Goal: Information Seeking & Learning: Find specific page/section

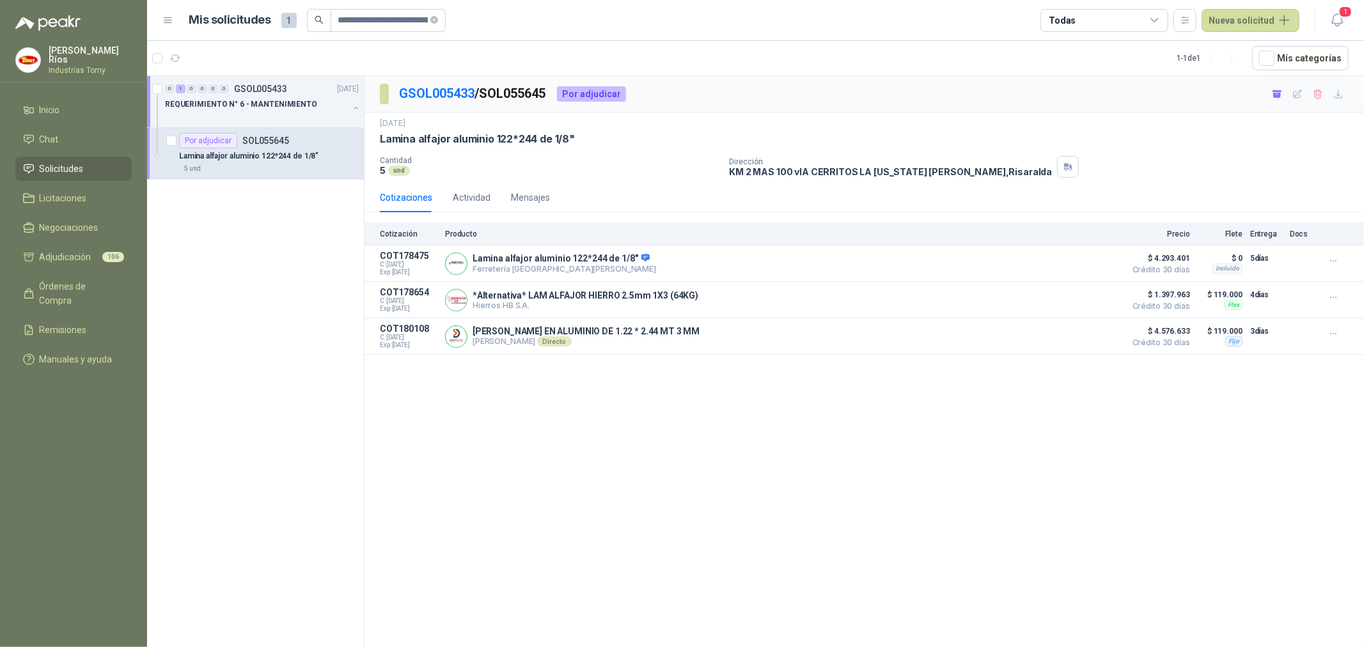
click at [592, 472] on div "GSOL005433 / SOL055645 Por adjudicar [DATE] Lamina alfajor aluminio 122*244 de …" at bounding box center [863, 363] width 999 height 575
click at [438, 19] on icon "close-circle" at bounding box center [434, 20] width 8 height 8
click at [393, 22] on input "text" at bounding box center [386, 21] width 97 height 22
paste input "**********"
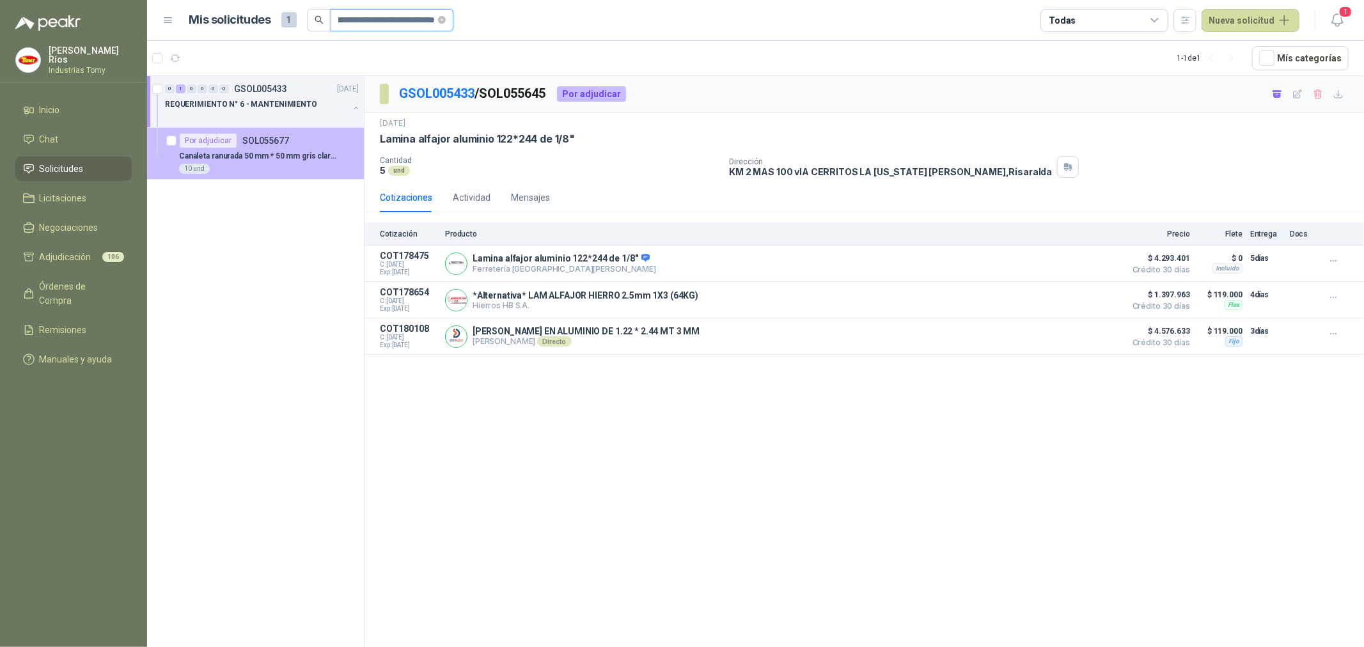
type input "**********"
click at [279, 160] on p "Canaleta ranurada 50 mm * 50 mm gris claro 2mt" at bounding box center [258, 156] width 159 height 12
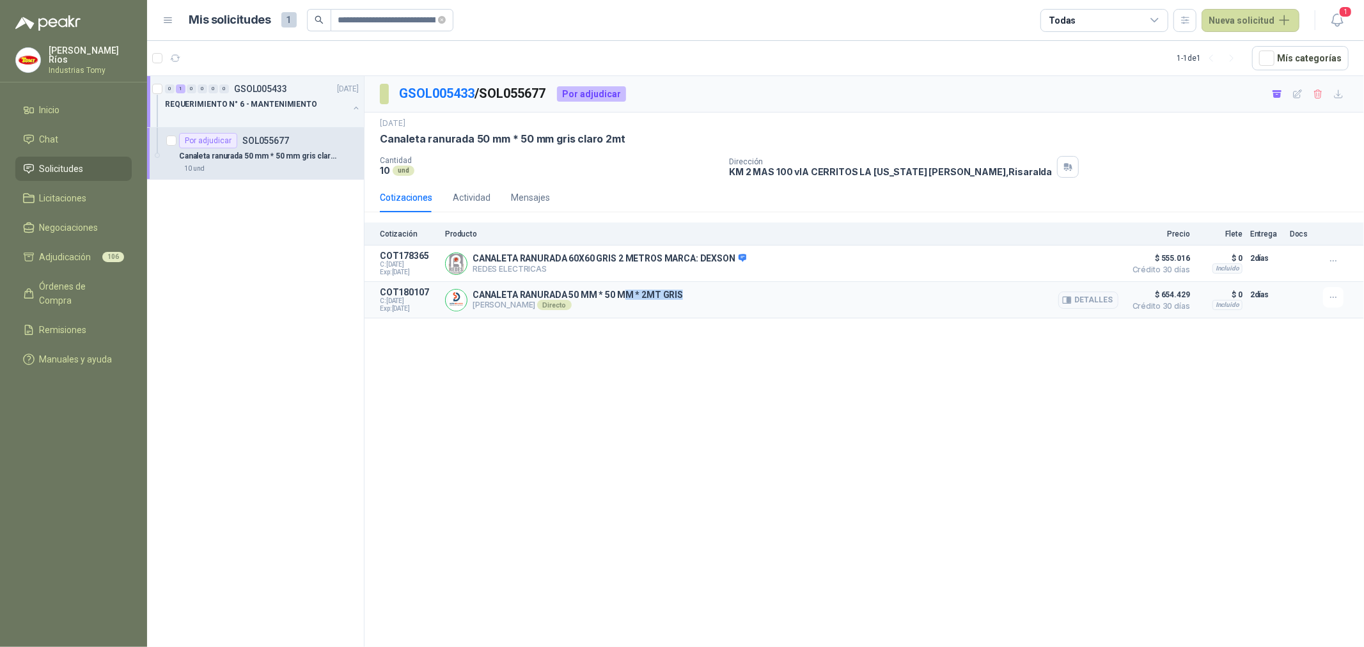
drag, startPoint x: 621, startPoint y: 295, endPoint x: 693, endPoint y: 297, distance: 72.3
click at [688, 297] on div "CANALETA RANURADA 50 MM * 50 MM * 2MT GRIS [PERSON_NAME] Directo Detalles" at bounding box center [781, 300] width 673 height 26
click at [1091, 298] on button "Detalles" at bounding box center [1088, 300] width 60 height 17
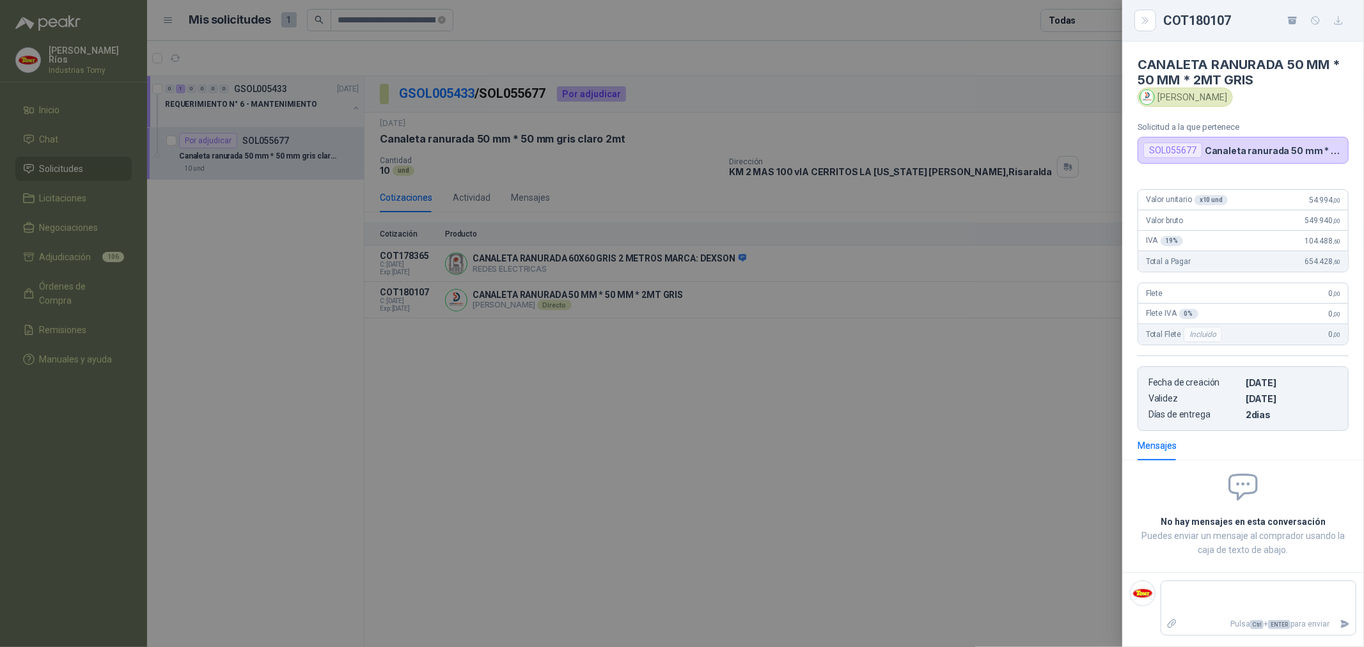
drag, startPoint x: 887, startPoint y: 436, endPoint x: 819, endPoint y: 574, distance: 153.5
click at [886, 441] on div at bounding box center [682, 323] width 1364 height 647
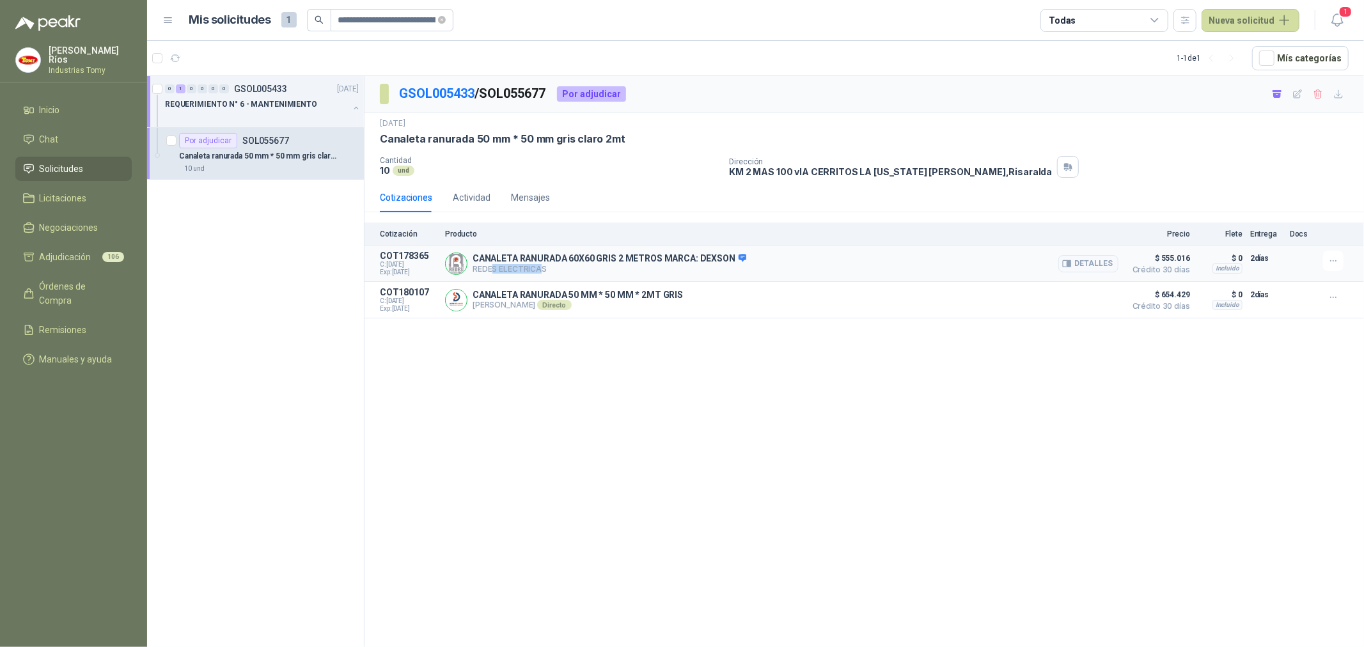
drag, startPoint x: 493, startPoint y: 269, endPoint x: 544, endPoint y: 272, distance: 51.2
click at [542, 271] on p "REDES ELECTRICAS" at bounding box center [609, 269] width 274 height 10
click at [546, 272] on p "REDES ELECTRICAS" at bounding box center [609, 269] width 274 height 10
click at [441, 14] on span at bounding box center [442, 20] width 8 height 12
click at [391, 19] on input "text" at bounding box center [386, 21] width 97 height 22
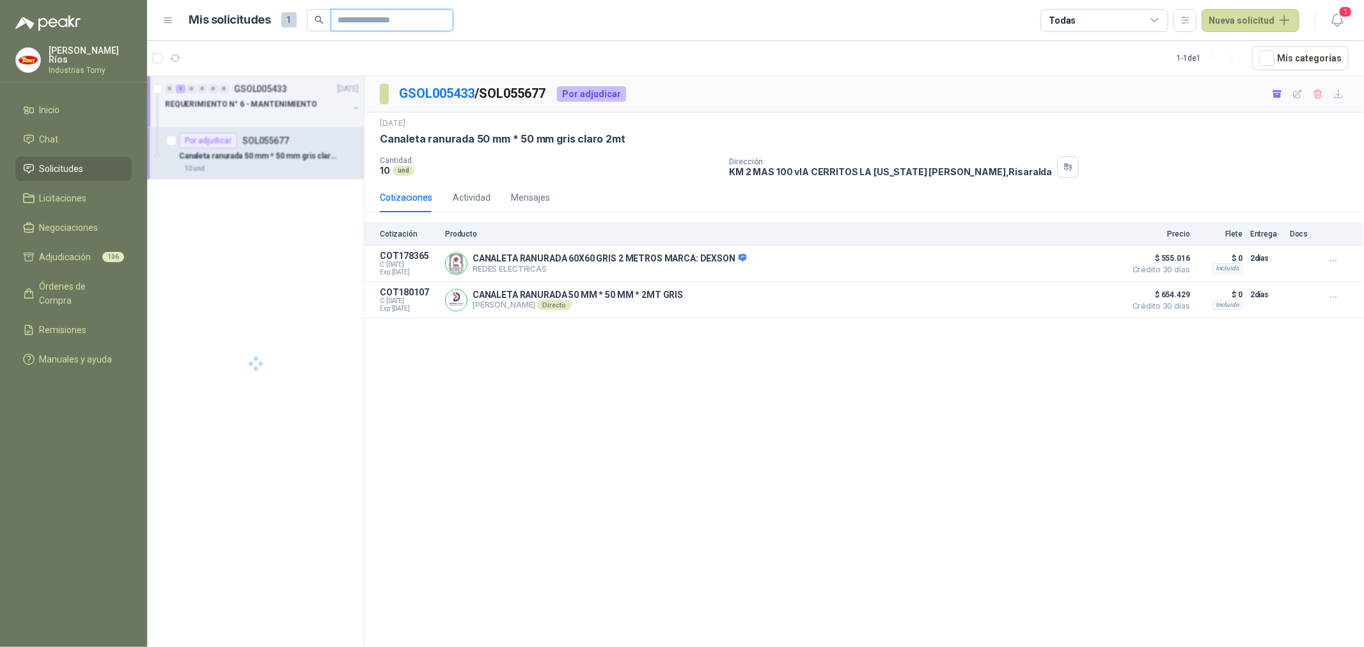
paste input "**********"
type input "**********"
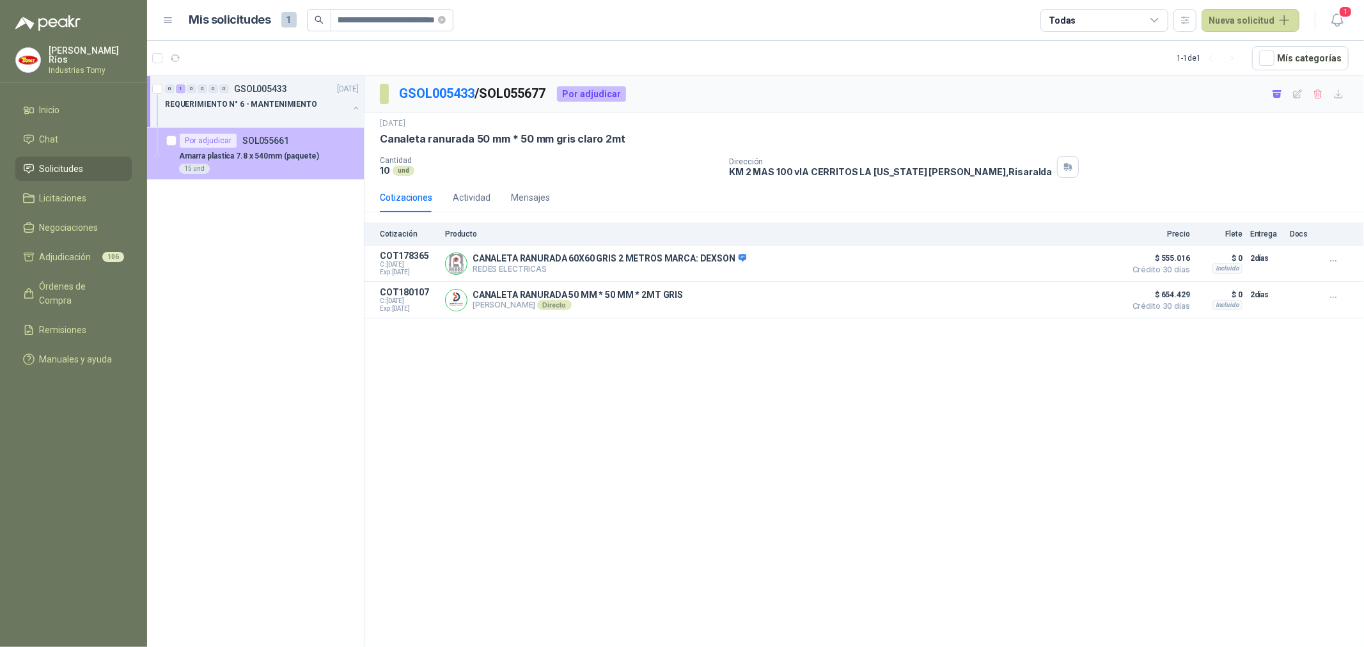
click at [271, 155] on p "Amarra plastica 7.8 x 540mm (paquete)" at bounding box center [249, 156] width 140 height 12
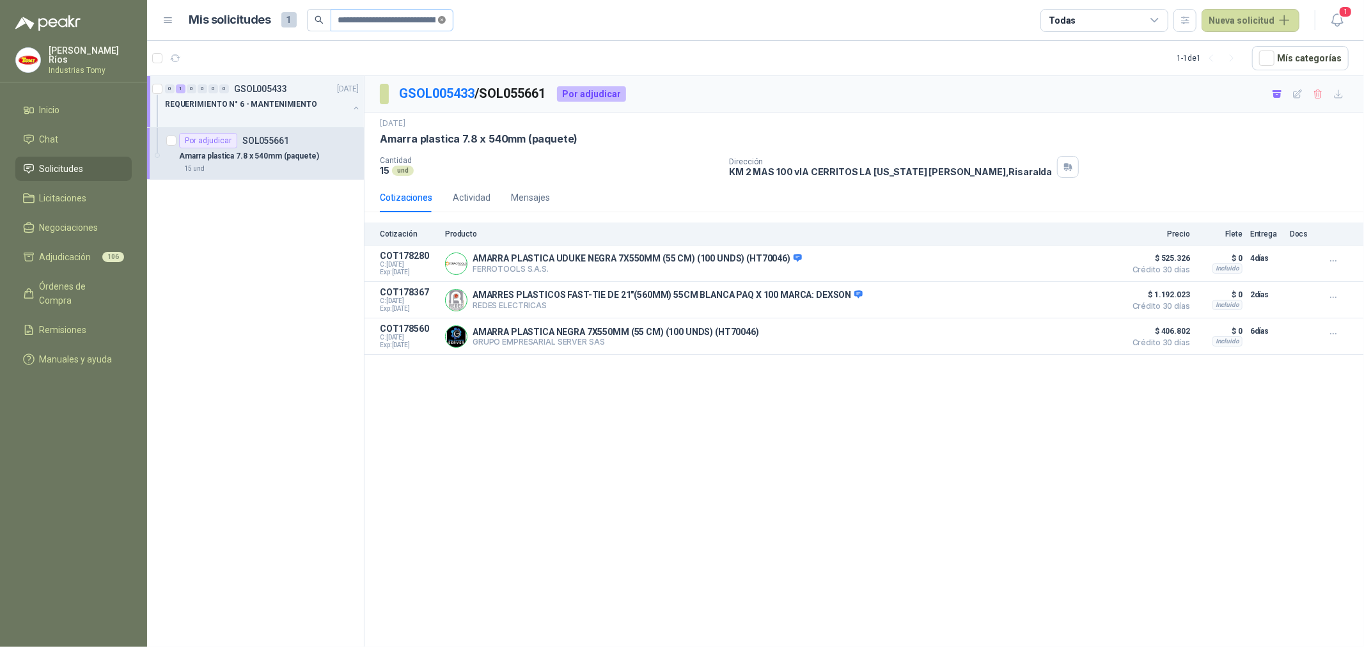
click at [438, 20] on icon "close-circle" at bounding box center [442, 20] width 8 height 8
click at [386, 22] on input "text" at bounding box center [386, 21] width 97 height 22
paste input "**********"
type input "**********"
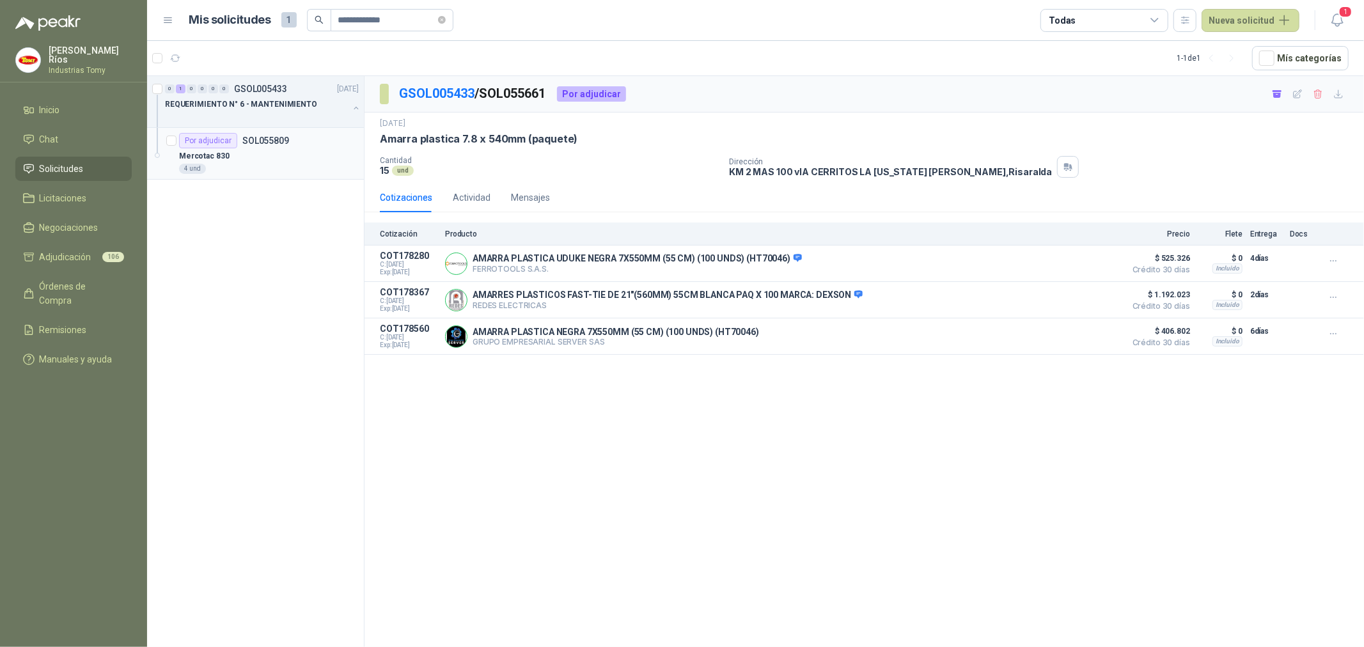
click at [259, 150] on div "Mercotac 830" at bounding box center [269, 155] width 180 height 15
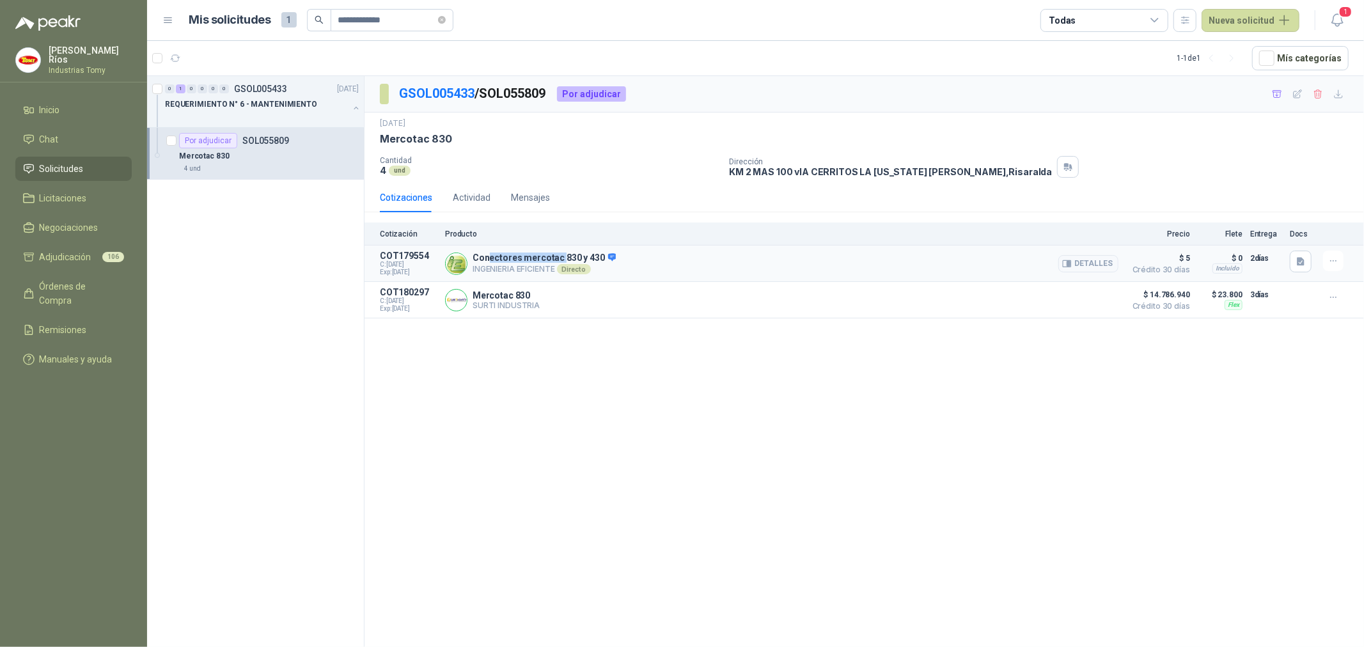
drag, startPoint x: 486, startPoint y: 254, endPoint x: 571, endPoint y: 253, distance: 85.1
click at [571, 253] on p "Conectores mercotac 830 y 430" at bounding box center [543, 259] width 143 height 12
click at [1089, 259] on button "Detalles" at bounding box center [1088, 263] width 60 height 17
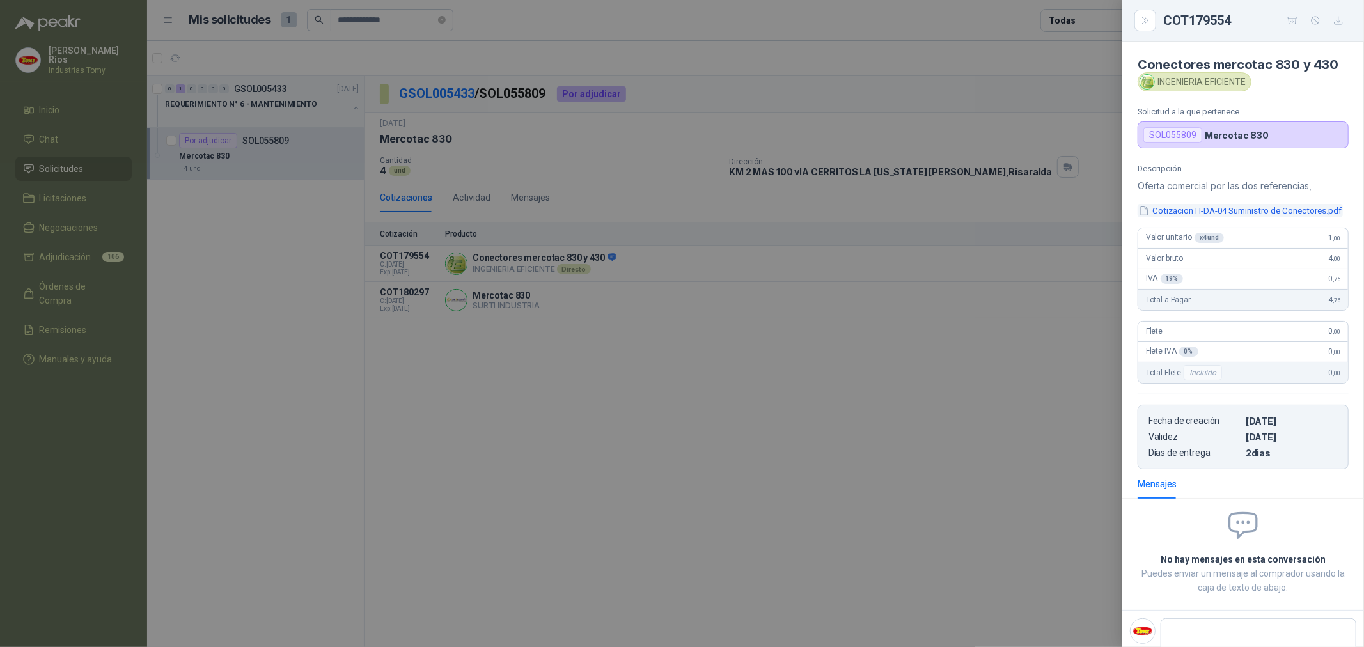
click at [1247, 214] on button "Cotizacion IT-DA-04 Suministro de Conectores.pdf" at bounding box center [1239, 210] width 205 height 13
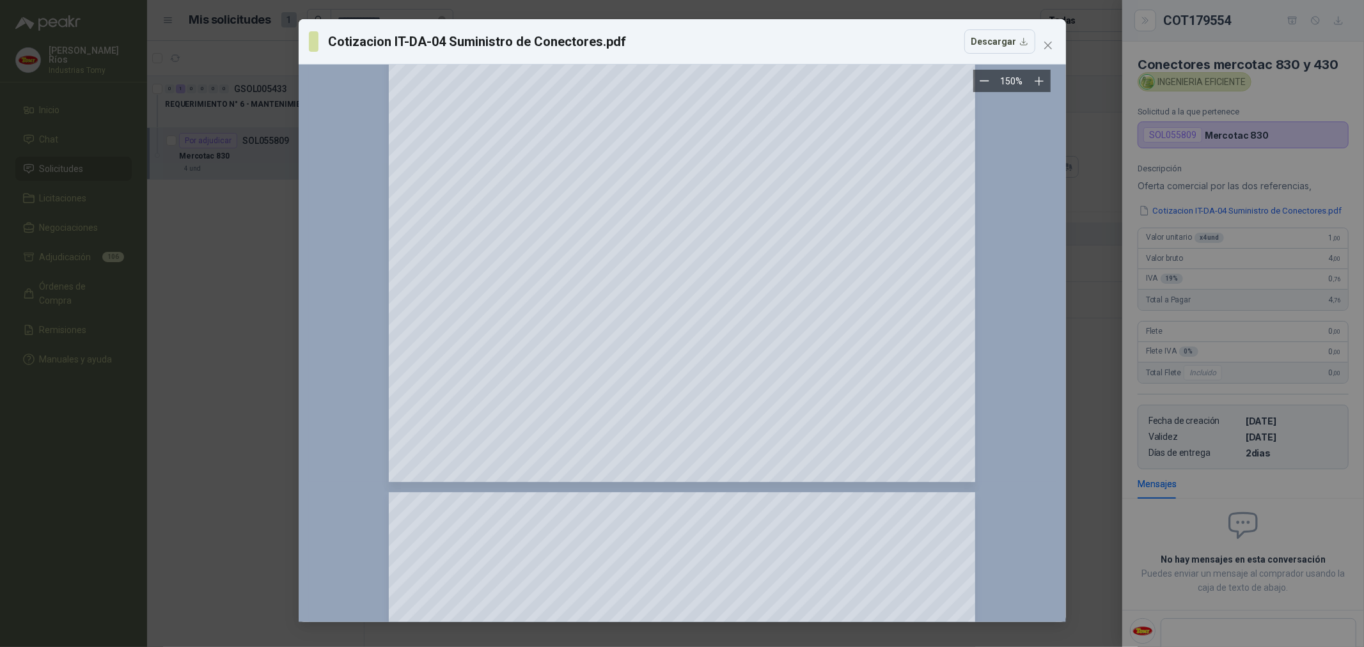
scroll to position [281, 0]
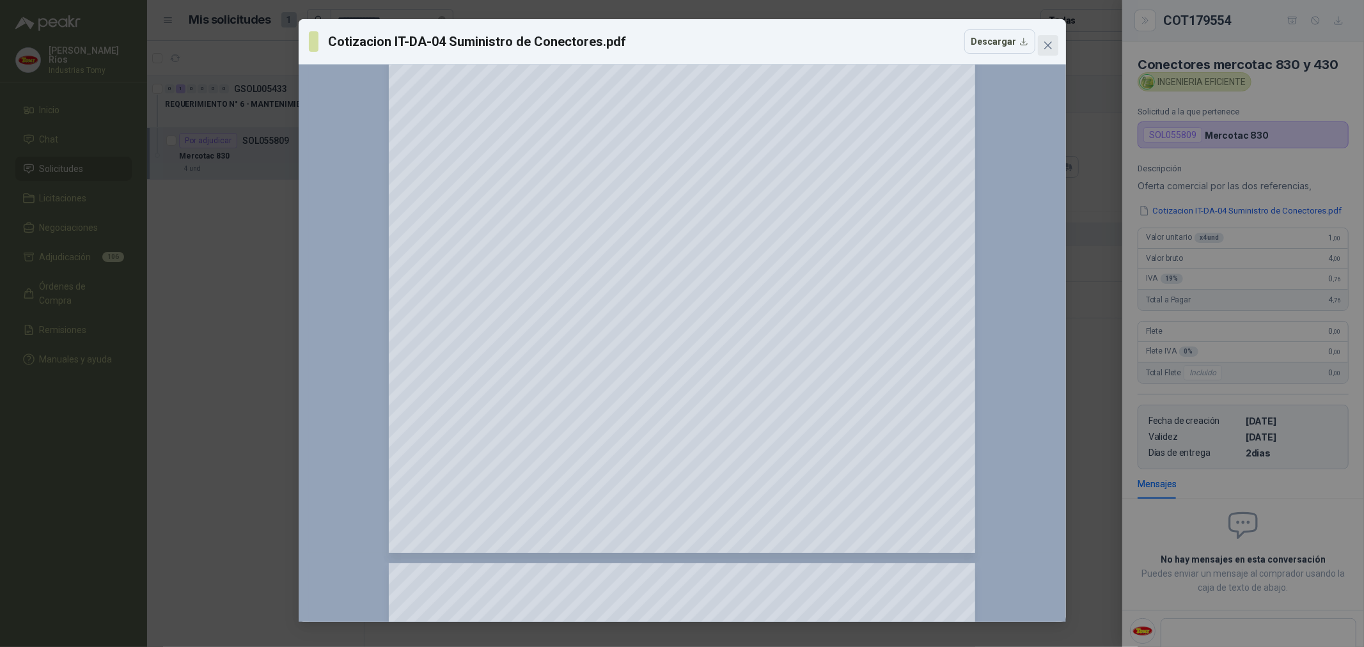
click at [1047, 42] on icon "close" at bounding box center [1048, 45] width 10 height 10
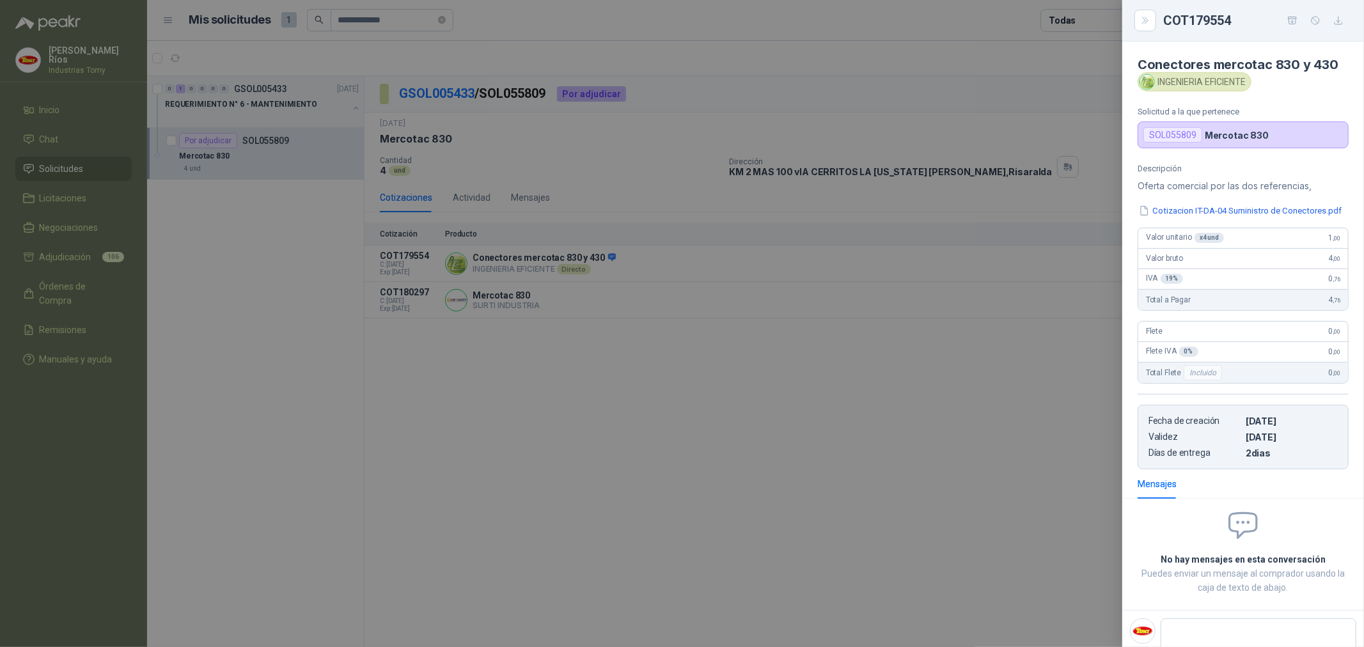
click at [623, 379] on div at bounding box center [682, 323] width 1364 height 647
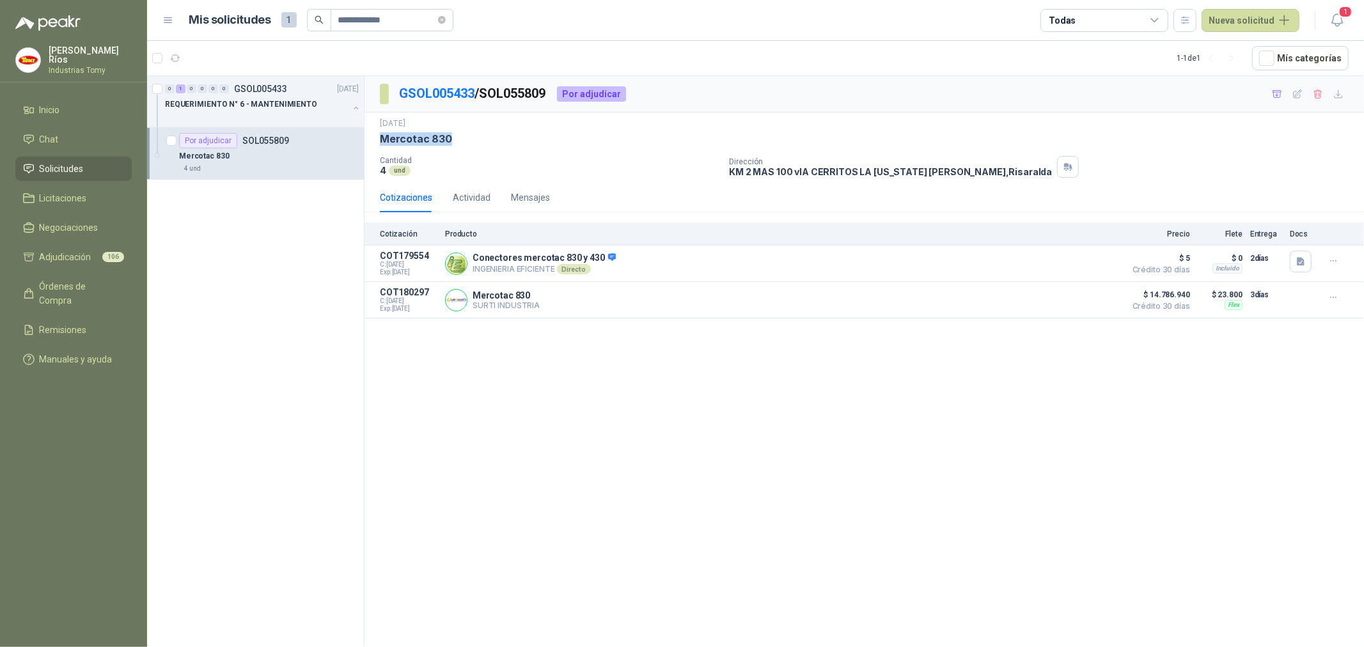
drag, startPoint x: 453, startPoint y: 139, endPoint x: 376, endPoint y: 143, distance: 76.8
click at [376, 143] on div "[DATE] Mercotac 830  Cantidad 4 und Dirección KM 2 MAS 100 vIA CERRITOS LA [U…" at bounding box center [863, 148] width 999 height 70
drag, startPoint x: 552, startPoint y: 95, endPoint x: 488, endPoint y: 100, distance: 64.2
click at [488, 100] on p "GSOL005433 / SOL055809" at bounding box center [473, 94] width 148 height 20
copy p "SOL055809"
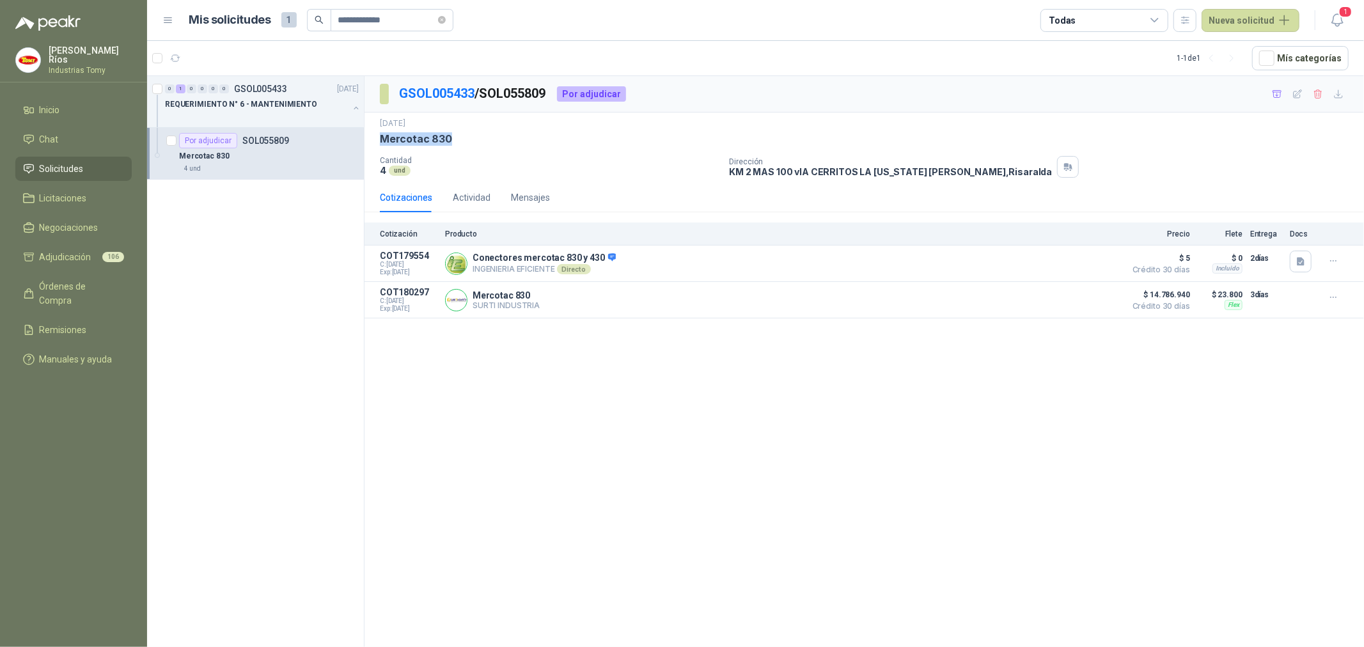
drag, startPoint x: 451, startPoint y: 141, endPoint x: 375, endPoint y: 143, distance: 76.8
click at [375, 143] on div "[DATE] Mercotac 830  Cantidad 4 und Dirección KM 2 MAS 100 vIA CERRITOS LA [U…" at bounding box center [863, 148] width 999 height 70
copy p "Mercotac 830"
click at [1097, 262] on button "Detalles" at bounding box center [1088, 263] width 60 height 17
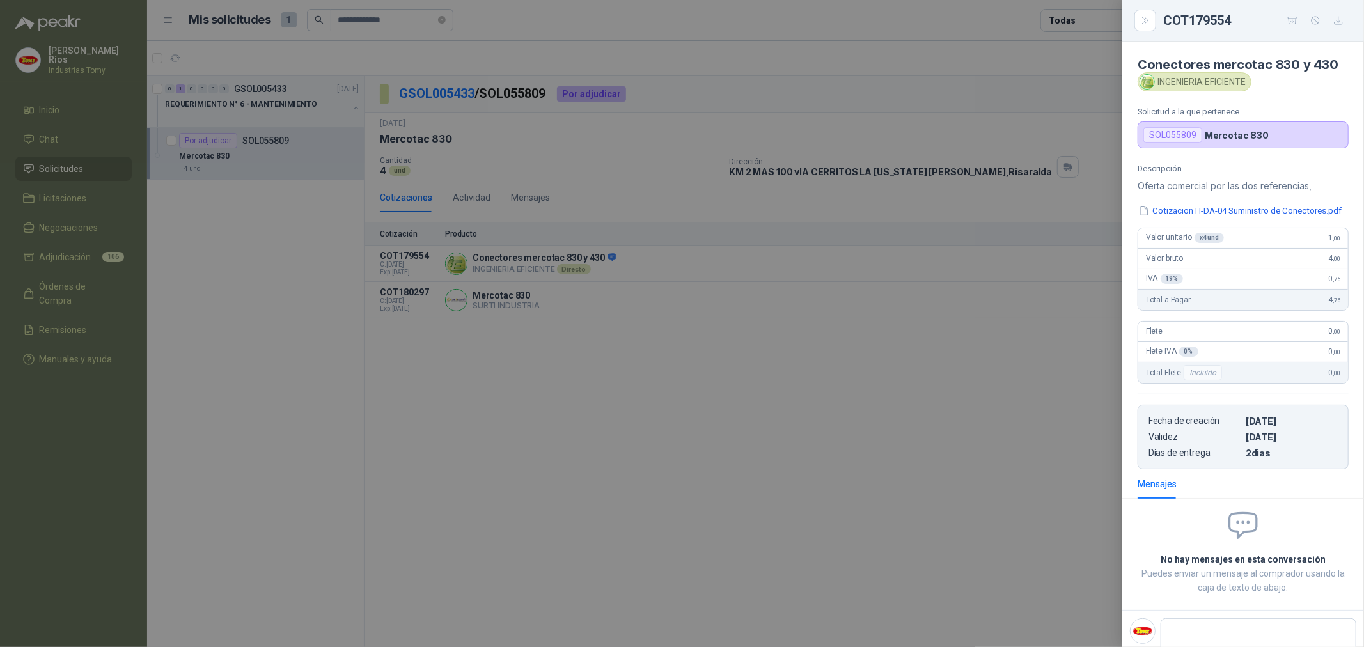
click at [451, 40] on div at bounding box center [682, 323] width 1364 height 647
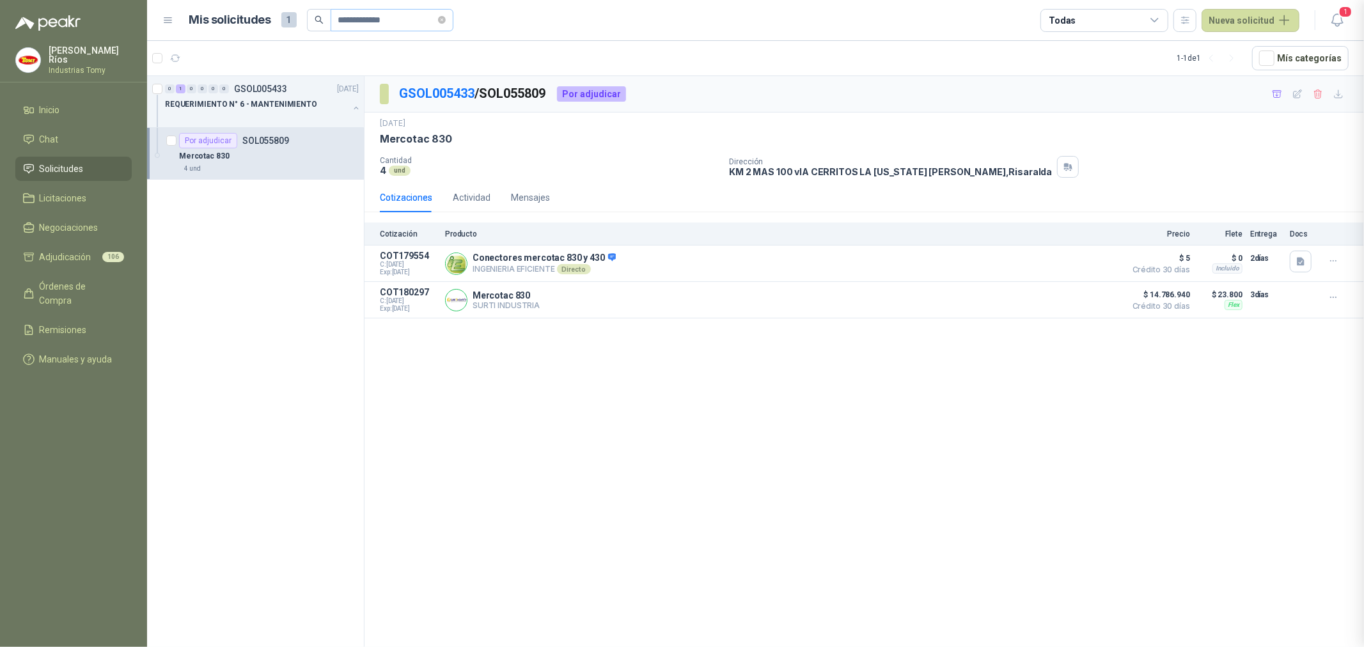
click at [439, 16] on icon "close-circle" at bounding box center [442, 20] width 8 height 8
click at [425, 20] on input "text" at bounding box center [386, 21] width 97 height 22
paste input "**********"
type input "**********"
click at [247, 150] on div "Mercotac M 430" at bounding box center [269, 155] width 180 height 15
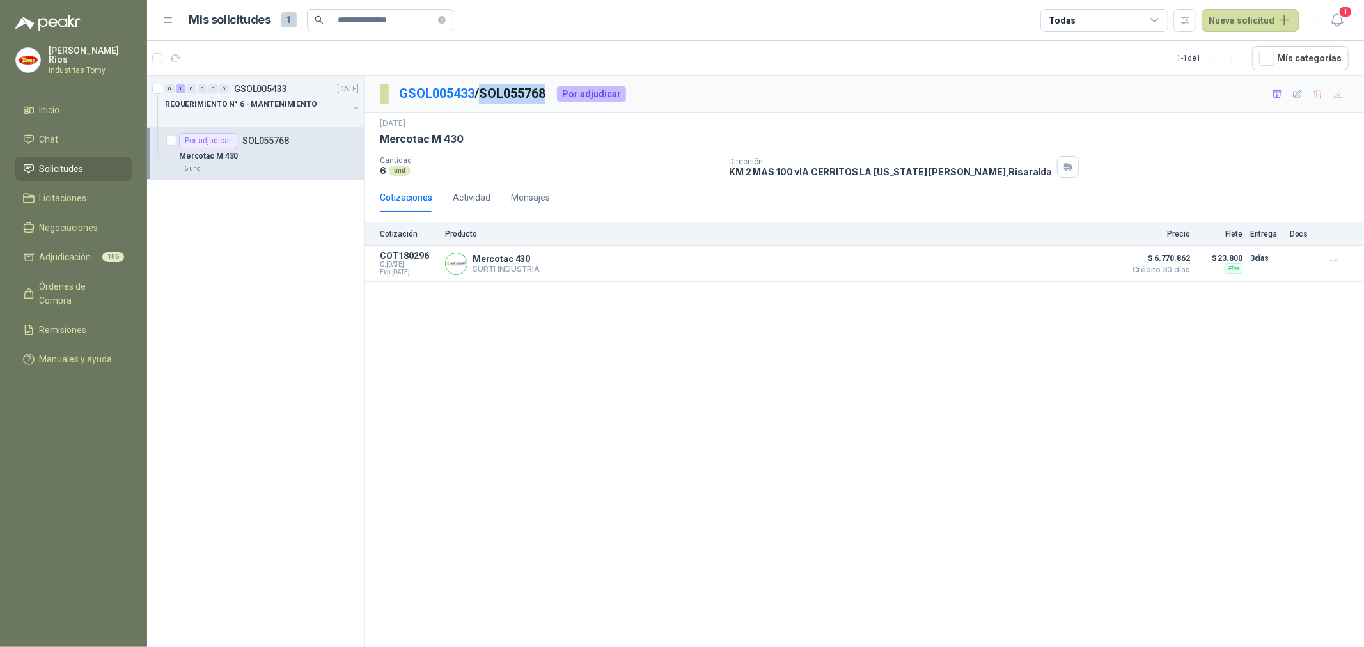
drag, startPoint x: 550, startPoint y: 93, endPoint x: 488, endPoint y: 98, distance: 62.2
click at [488, 98] on p "GSOL005433 / SOL055768" at bounding box center [473, 94] width 148 height 20
copy p "SOL055768"
drag, startPoint x: 469, startPoint y: 142, endPoint x: 375, endPoint y: 148, distance: 93.5
click at [375, 148] on div "[DATE] Mercotac M 430  Cantidad 6 und Dirección KM 2 MAS 100 vIA CERRITOS LA …" at bounding box center [863, 148] width 999 height 70
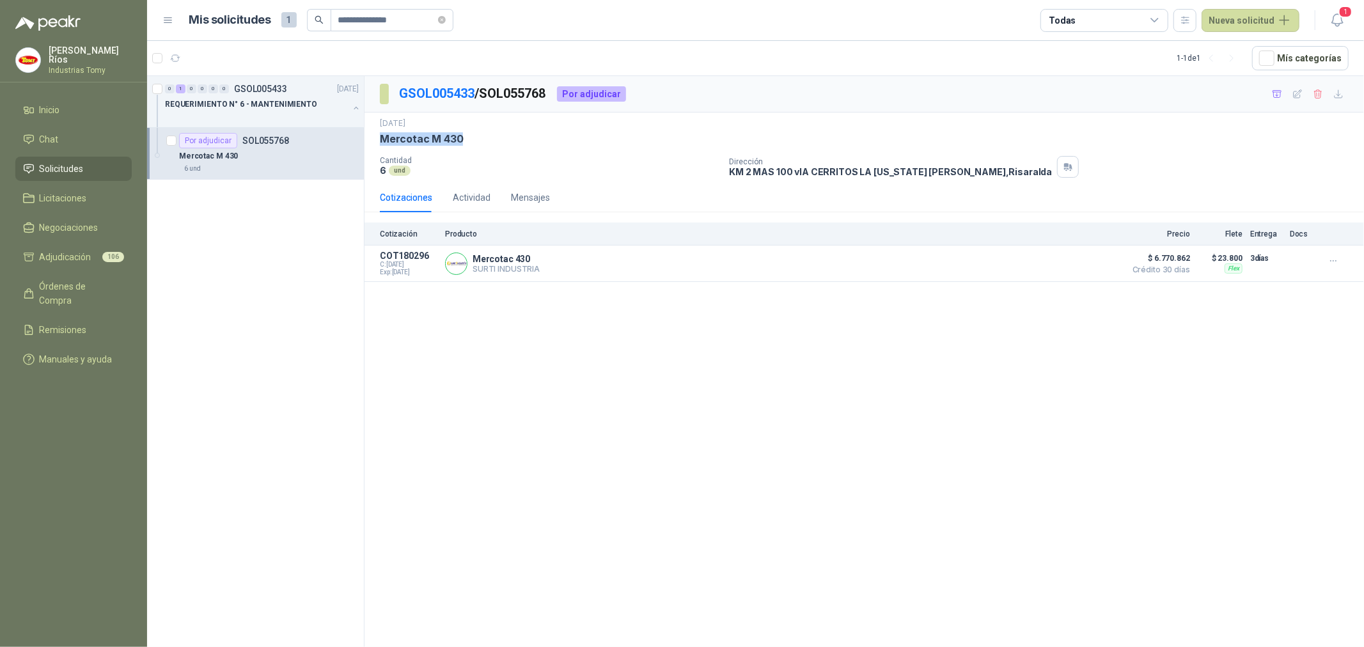
copy p "Mercotac M 430"
click at [283, 235] on div "0 1 0 0 0 0 GSOL005433 [DATE] REQUERIMIENTO N° 6 - MANTENIMIENTO Por adjudicar …" at bounding box center [255, 363] width 217 height 575
click at [609, 327] on div "GSOL005433 / SOL055768 Por adjudicar [DATE] Mercotac M 430  Cantidad 6 und Di…" at bounding box center [863, 363] width 999 height 575
click at [512, 266] on p "SURTI INDUSTRIA" at bounding box center [505, 269] width 67 height 10
click at [1112, 262] on button "Detalles" at bounding box center [1088, 263] width 60 height 17
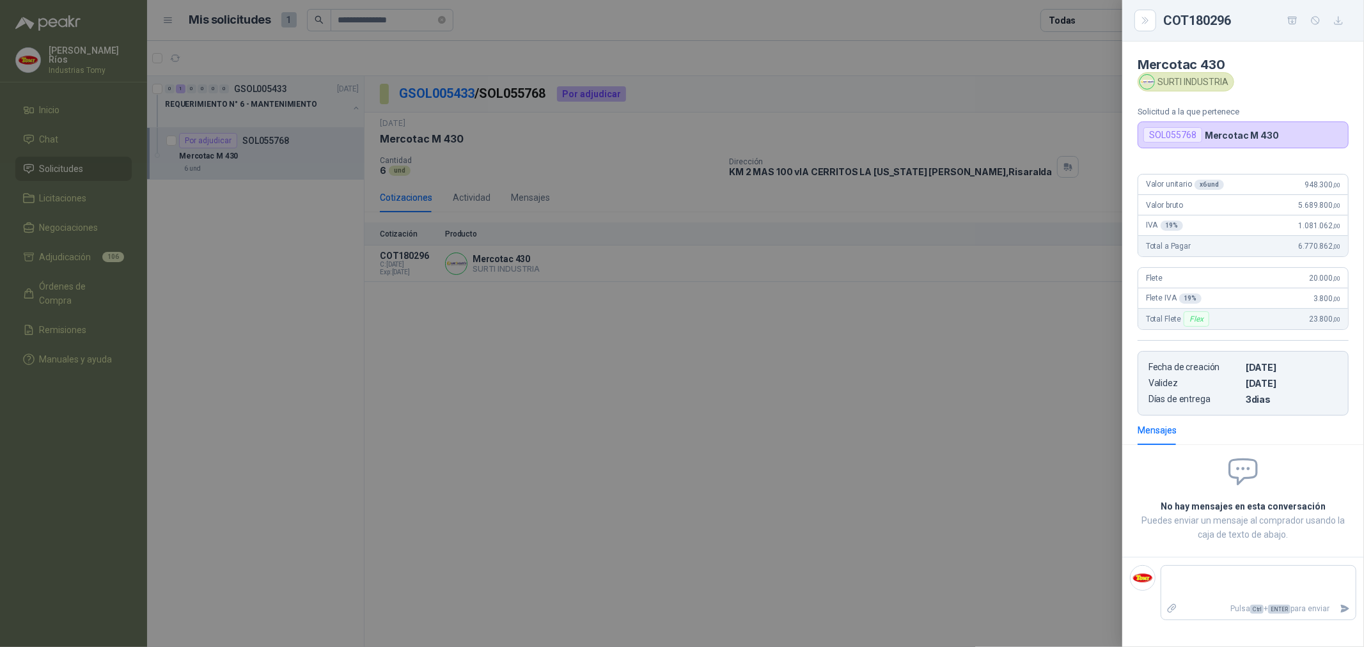
drag, startPoint x: 397, startPoint y: 113, endPoint x: 439, endPoint y: 24, distance: 98.1
click at [401, 106] on div at bounding box center [682, 323] width 1364 height 647
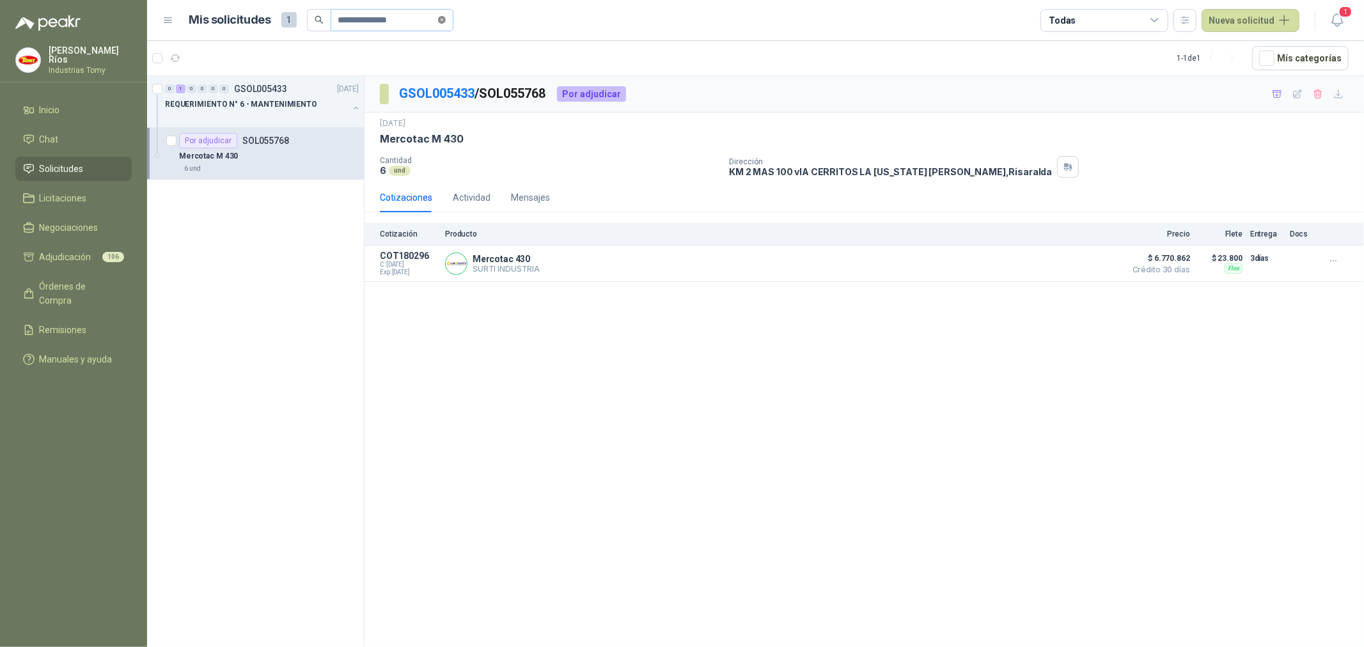
click at [439, 16] on icon "close-circle" at bounding box center [442, 20] width 8 height 8
click at [398, 24] on input "text" at bounding box center [386, 21] width 97 height 22
paste input "**********"
type input "**********"
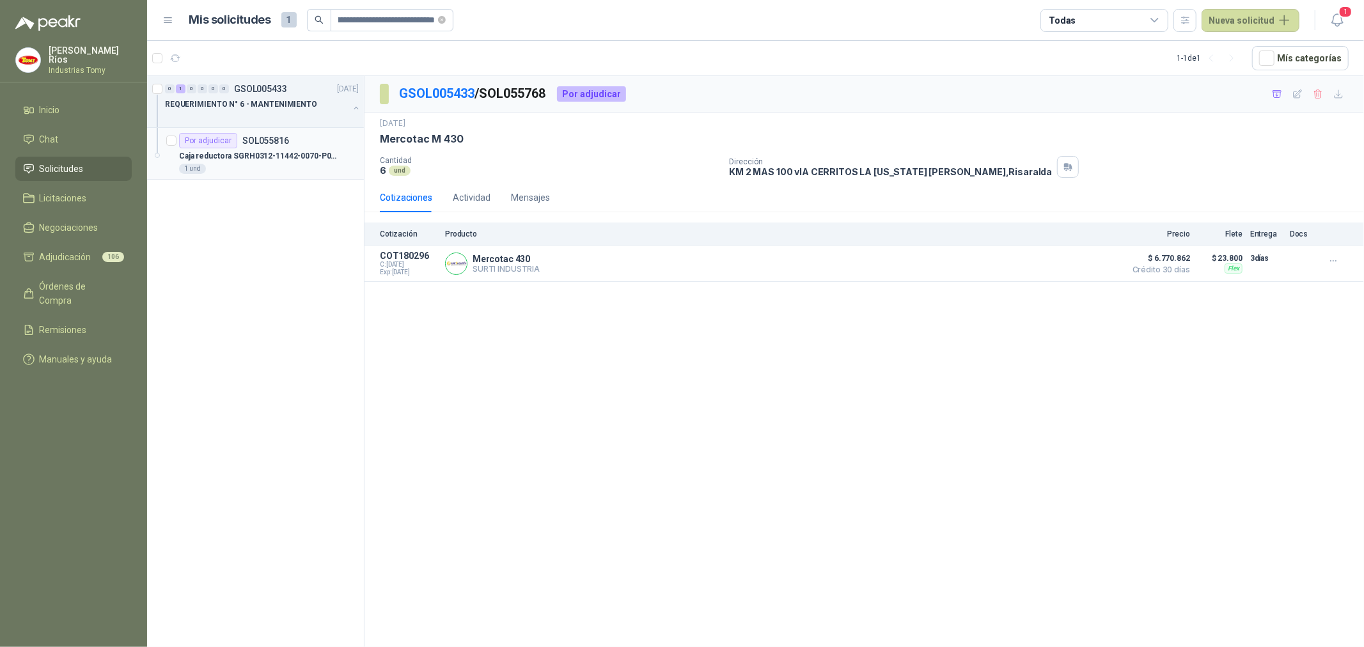
click at [258, 160] on p "Caja reductora SGRH0312-11442-0070-P01/B5-BTESP" at bounding box center [258, 156] width 159 height 12
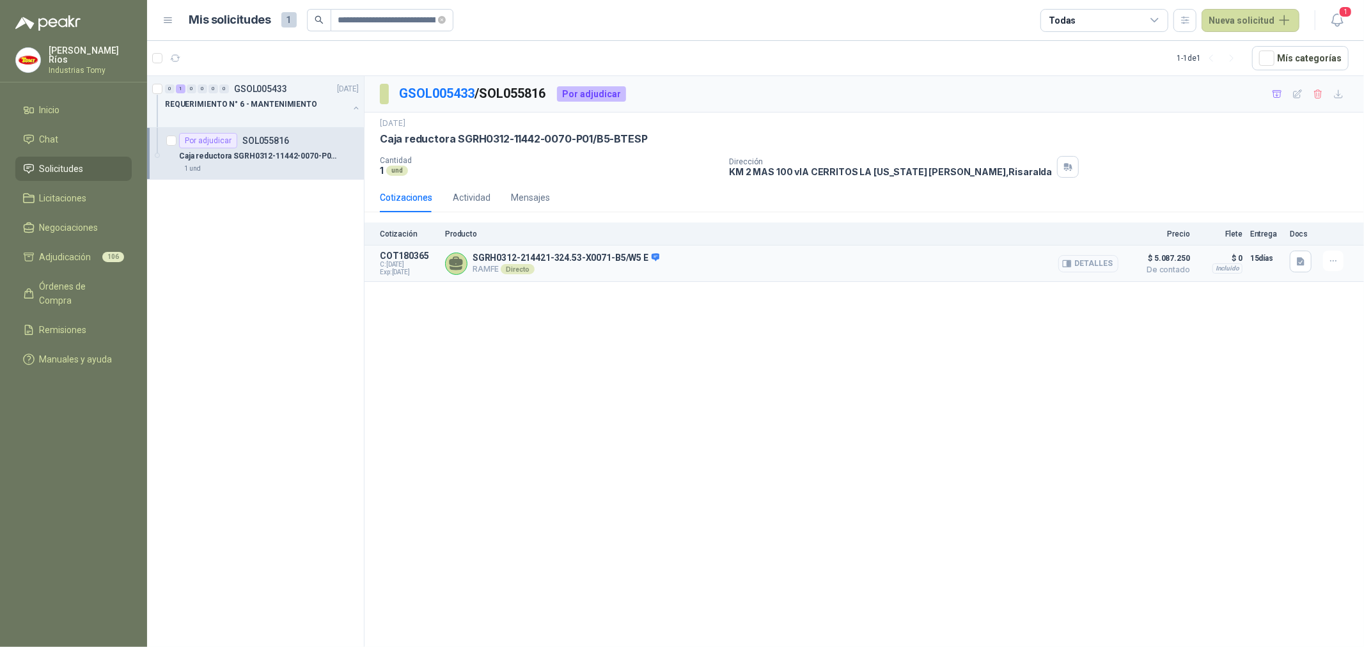
click at [1102, 265] on button "Detalles" at bounding box center [1088, 263] width 60 height 17
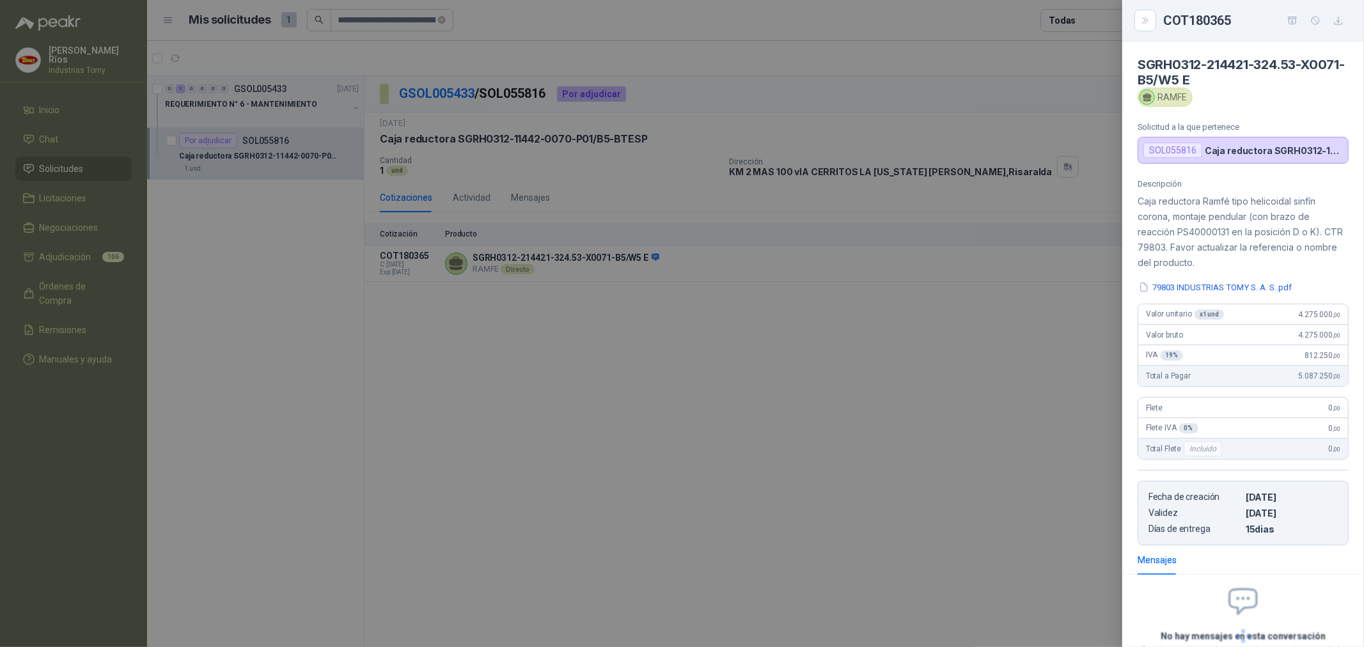
scroll to position [105, 0]
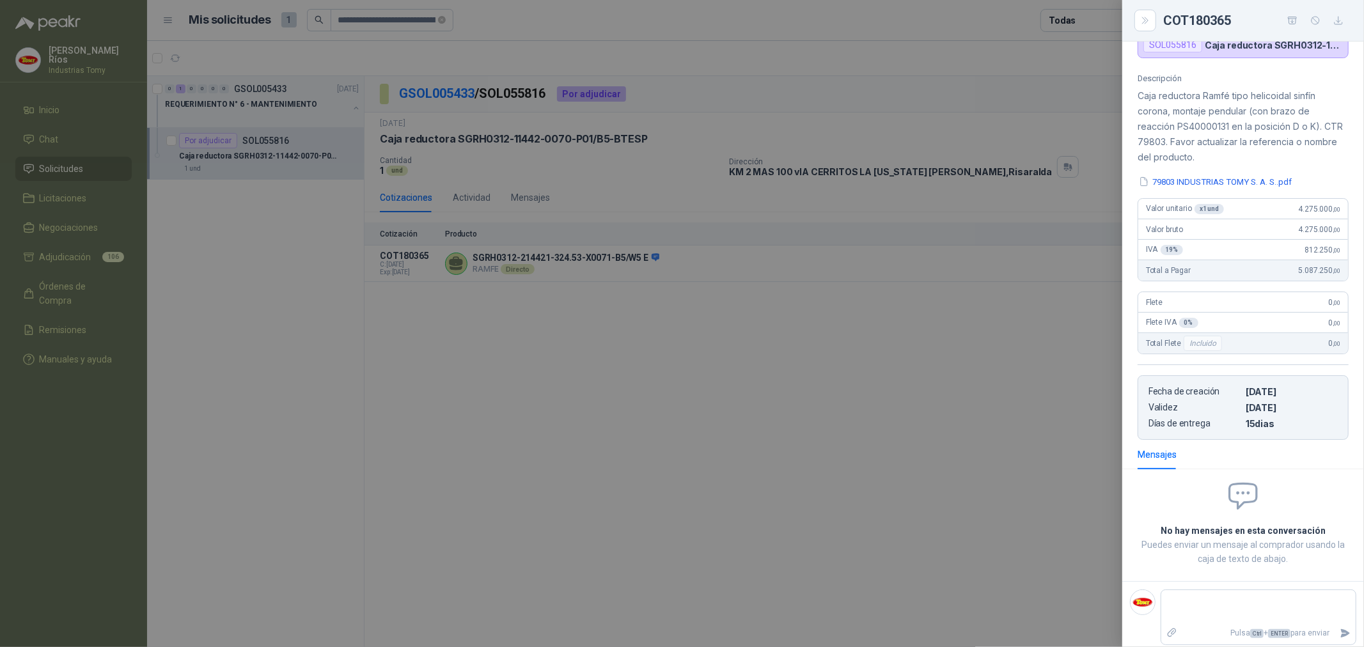
click at [1256, 138] on p "Caja reductora Ramfé tipo helicoidal sinfín corona, montaje pendular (con brazo…" at bounding box center [1242, 126] width 211 height 77
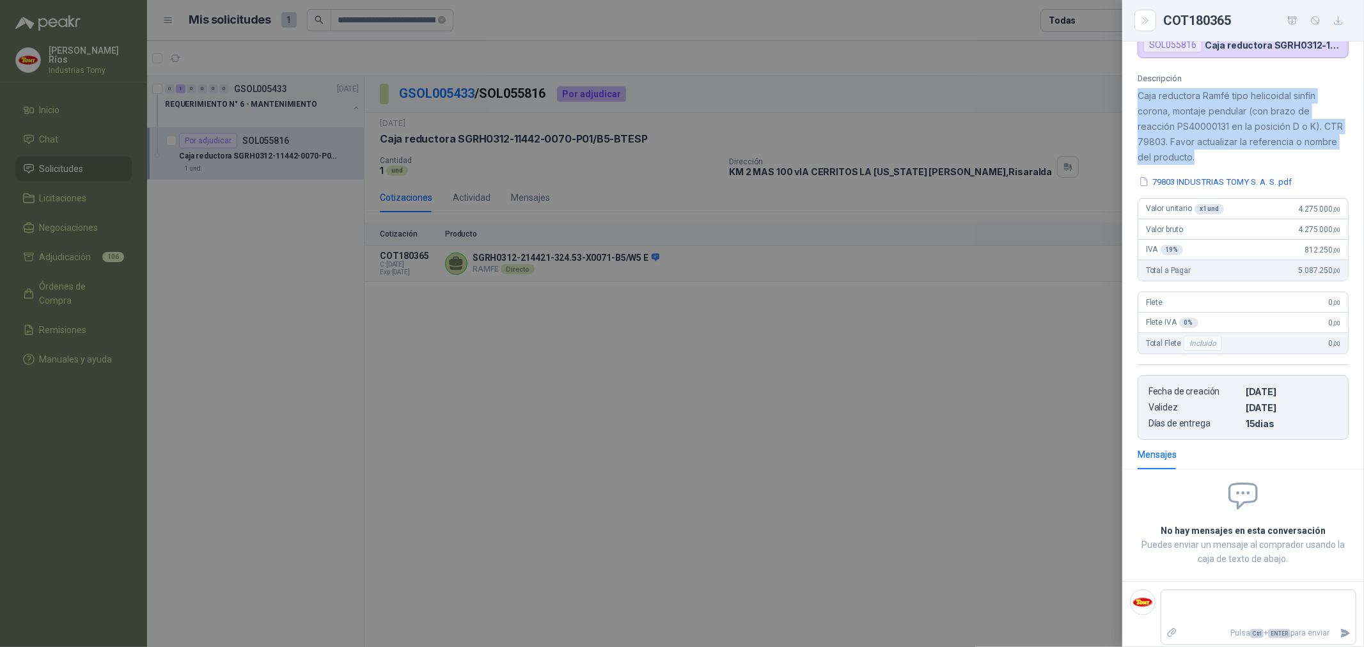
drag, startPoint x: 1231, startPoint y: 155, endPoint x: 1134, endPoint y: 91, distance: 117.2
click at [1134, 91] on div "Descripción Caja reductora Ramfé tipo helicoidal sinfín corona, montaje pendula…" at bounding box center [1243, 257] width 242 height 366
copy p "Caja reductora Ramfé tipo helicoidal sinfín corona, montaje pendular (con brazo…"
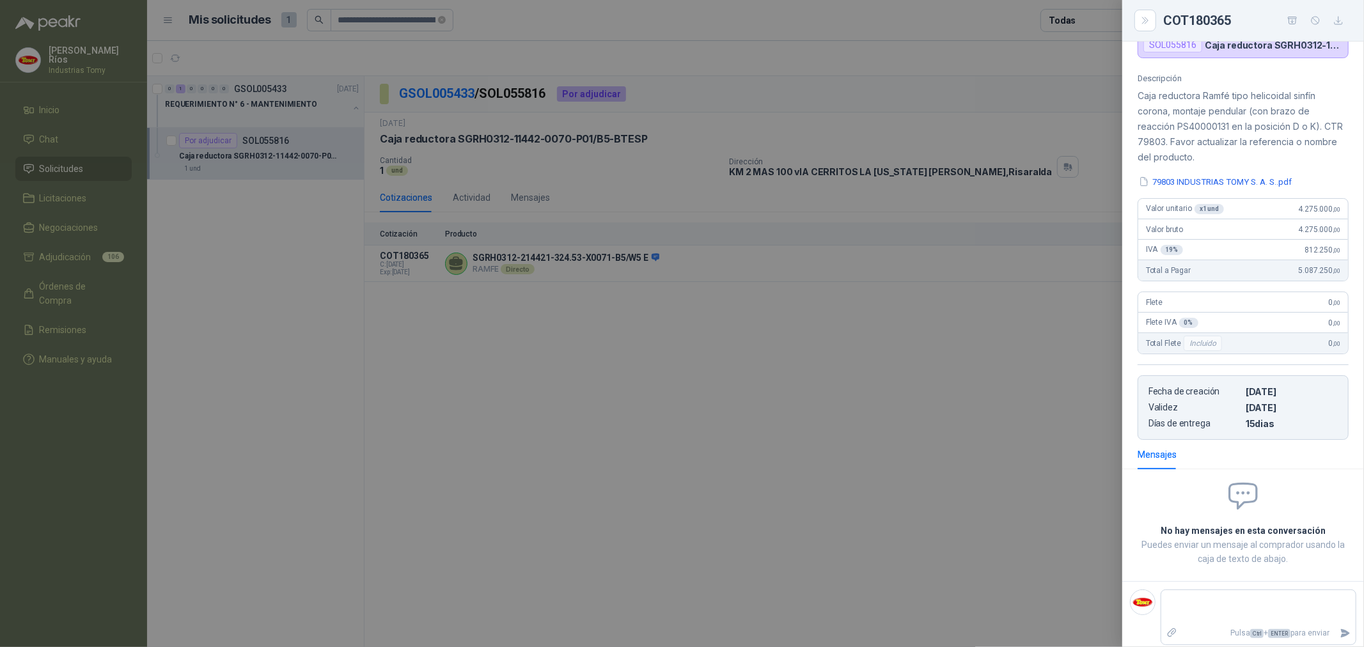
click at [726, 470] on div at bounding box center [682, 323] width 1364 height 647
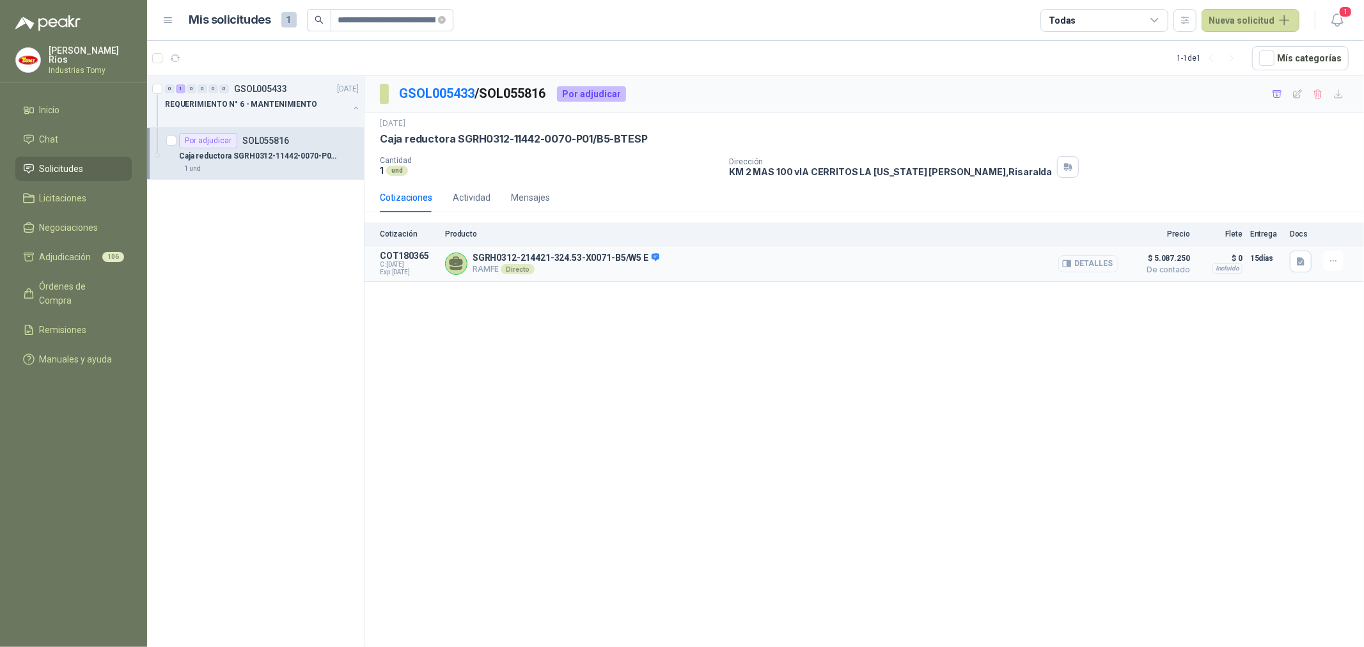
click at [1089, 265] on button "Detalles" at bounding box center [1088, 263] width 60 height 17
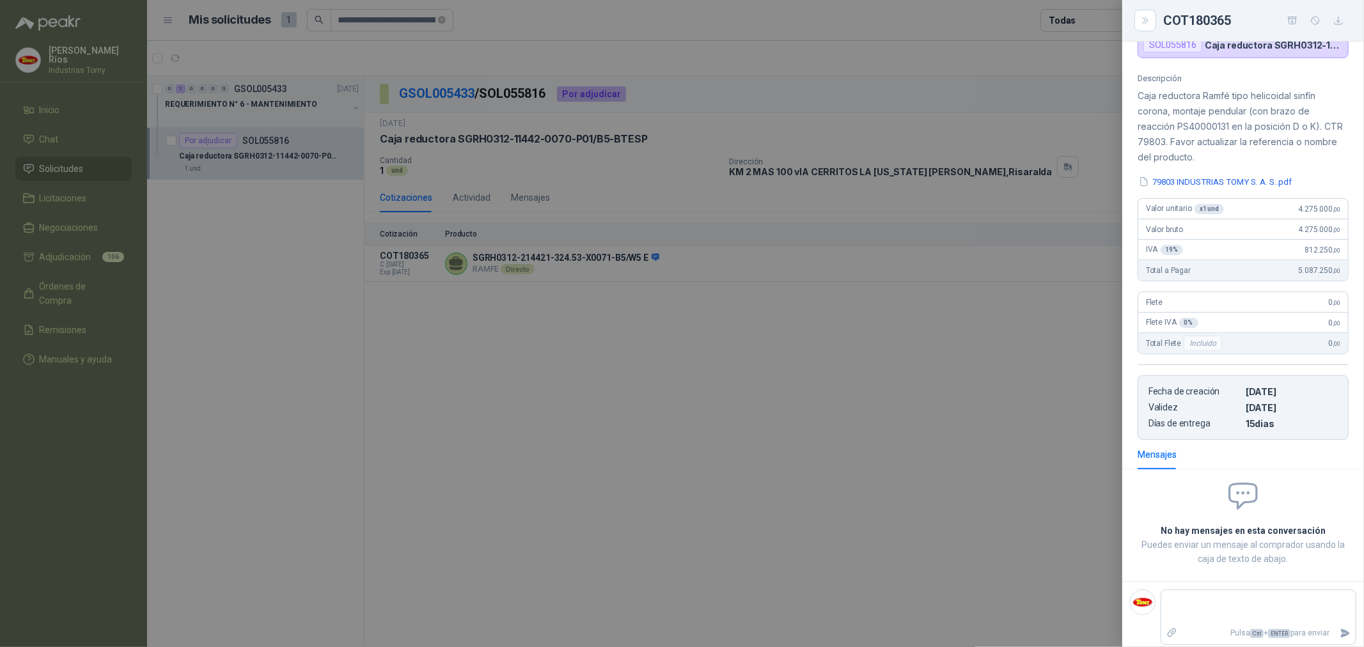
click at [862, 440] on div at bounding box center [682, 323] width 1364 height 647
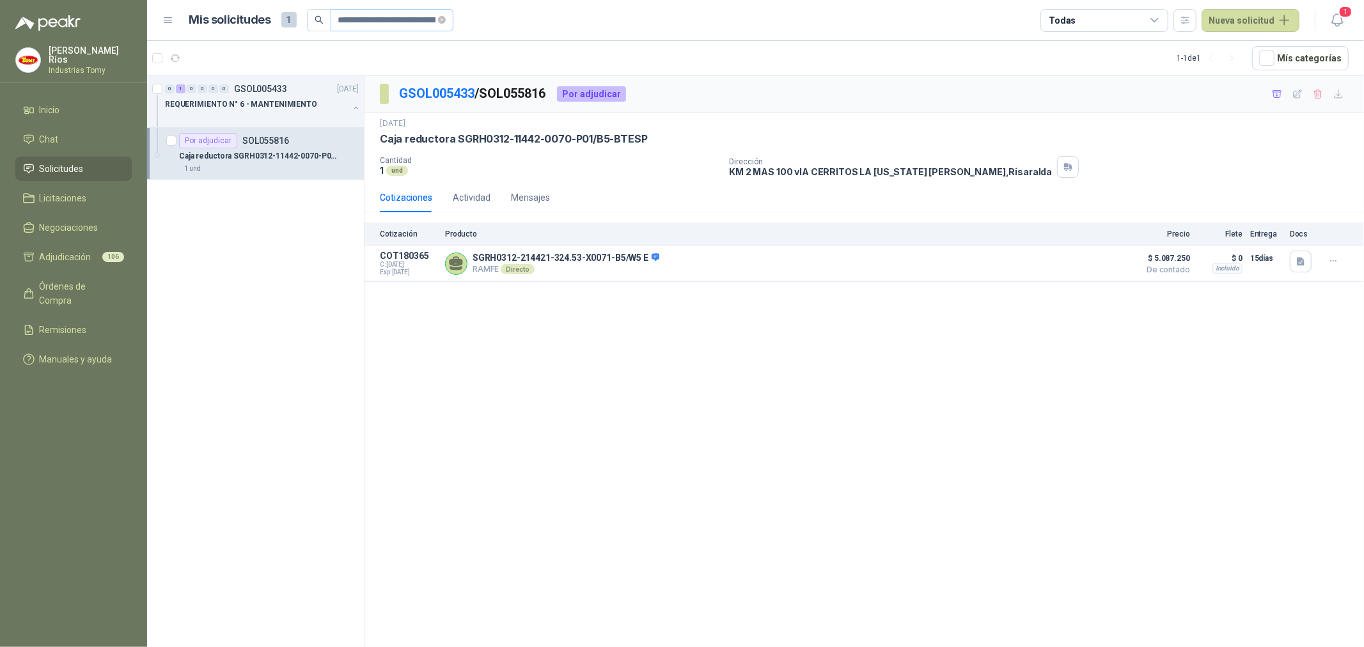
drag, startPoint x: 443, startPoint y: 15, endPoint x: 433, endPoint y: 19, distance: 11.2
click at [443, 16] on icon "close-circle" at bounding box center [442, 20] width 8 height 8
click at [398, 24] on input "text" at bounding box center [386, 21] width 97 height 22
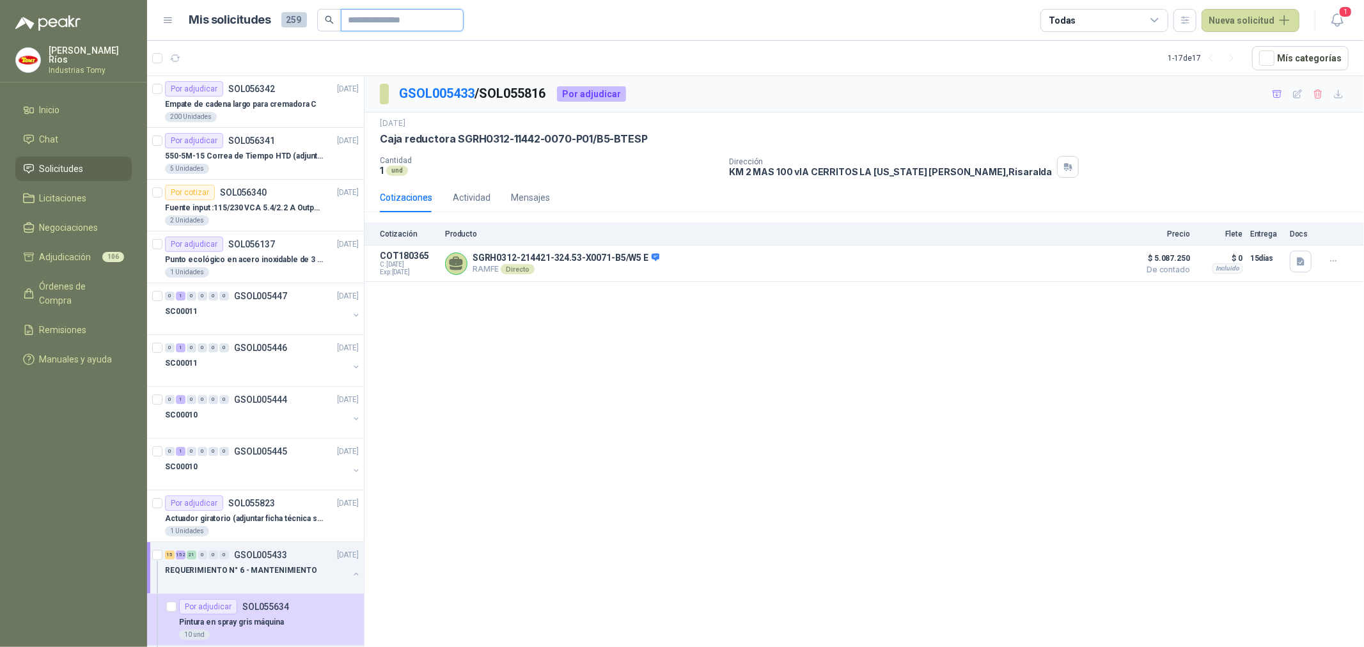
paste input "**********"
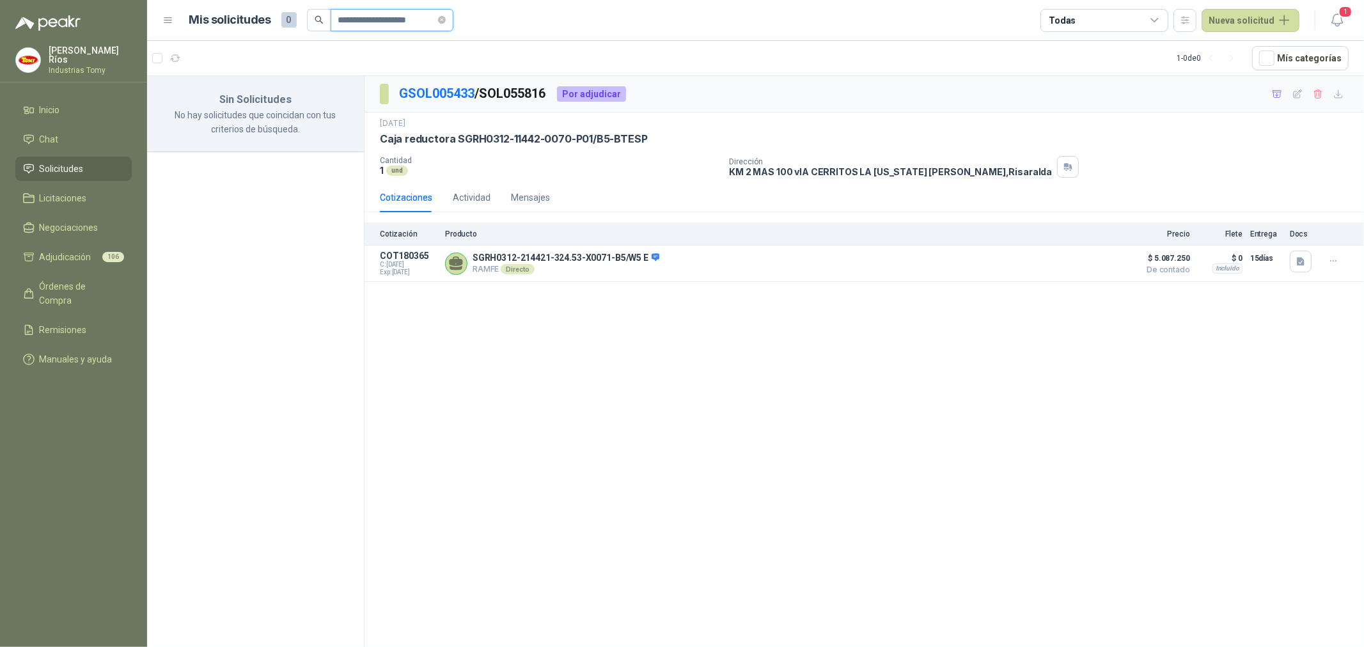
drag, startPoint x: 382, startPoint y: 18, endPoint x: 274, endPoint y: 37, distance: 110.4
click at [274, 37] on header "**********" at bounding box center [755, 20] width 1217 height 41
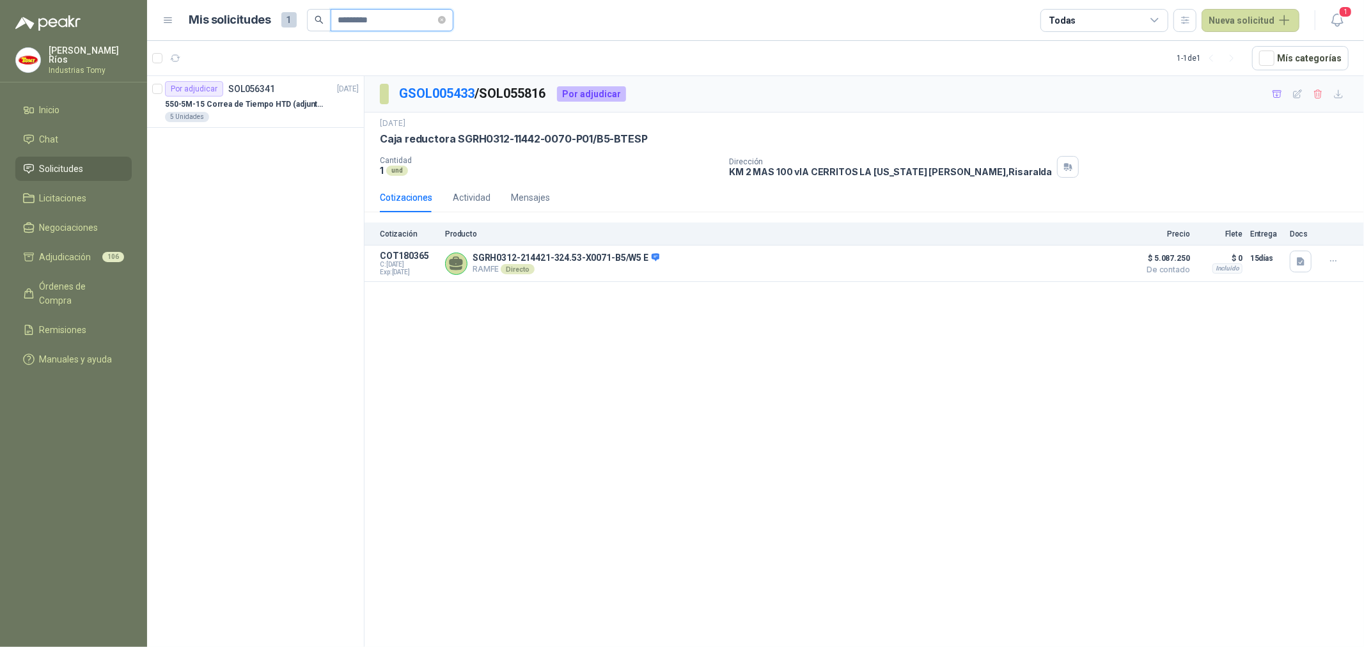
type input "*********"
click at [75, 157] on link "Solicitudes" at bounding box center [73, 169] width 116 height 24
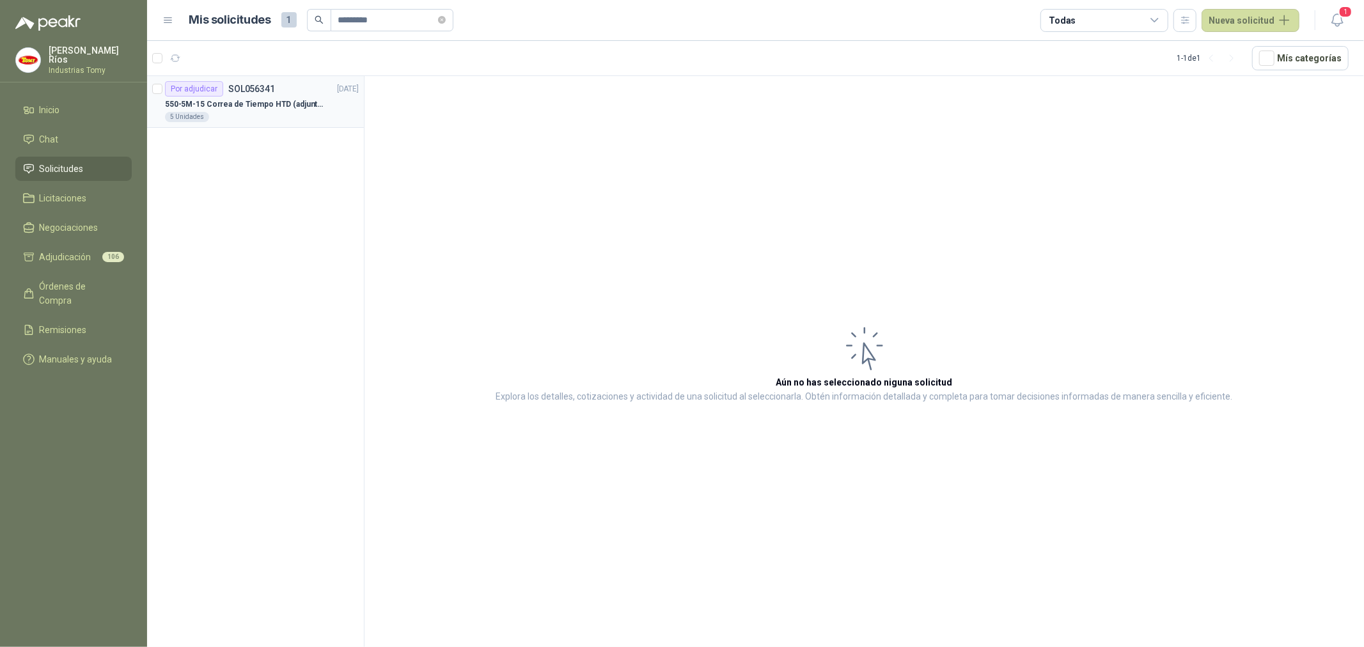
click at [250, 99] on p "550-5M-15 Correa de Tiempo HTD (adjuntar ficha y /o imagenes)" at bounding box center [244, 104] width 159 height 12
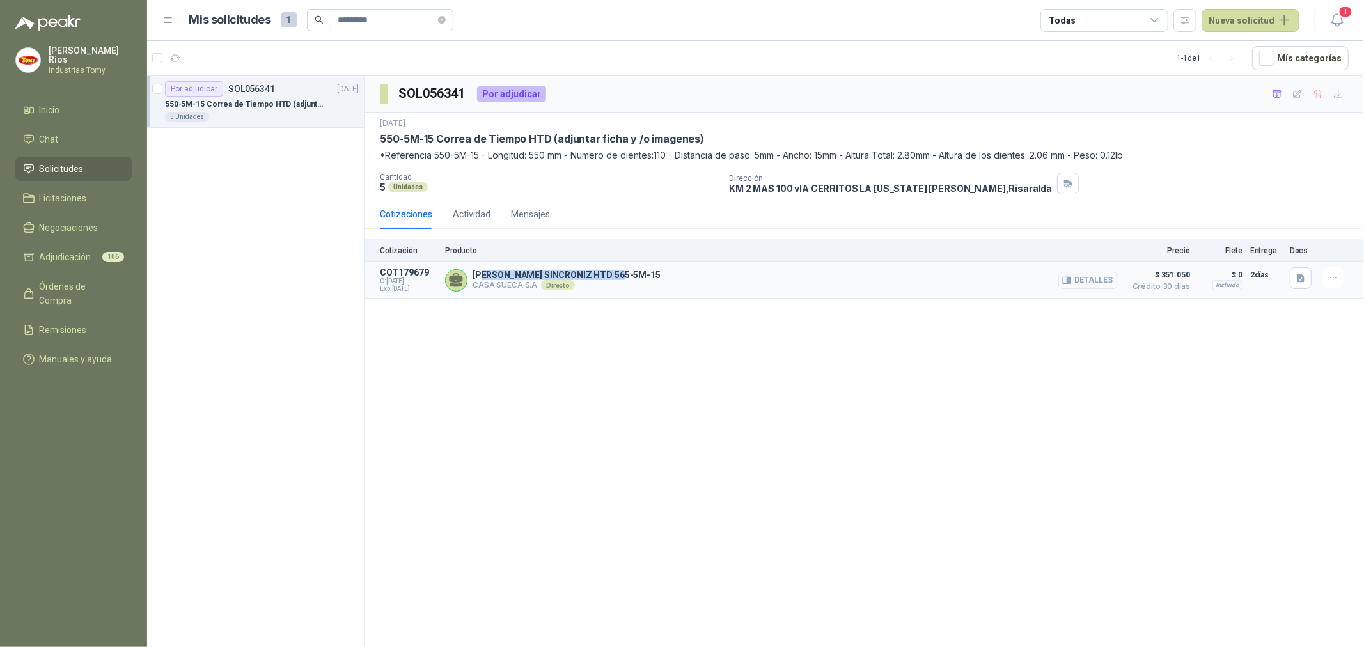
drag, startPoint x: 481, startPoint y: 277, endPoint x: 621, endPoint y: 276, distance: 139.4
click at [621, 276] on div "[PERSON_NAME] HTD 565-5M-15 CASA SUECA S.A. Directo Detalles" at bounding box center [781, 280] width 673 height 26
drag, startPoint x: 621, startPoint y: 276, endPoint x: 628, endPoint y: 272, distance: 8.6
click at [622, 276] on div "[PERSON_NAME] HTD 565-5M-15 CASA SUECA S.A. Directo Detalles" at bounding box center [781, 280] width 673 height 26
click at [1098, 277] on button "Detalles" at bounding box center [1088, 280] width 60 height 17
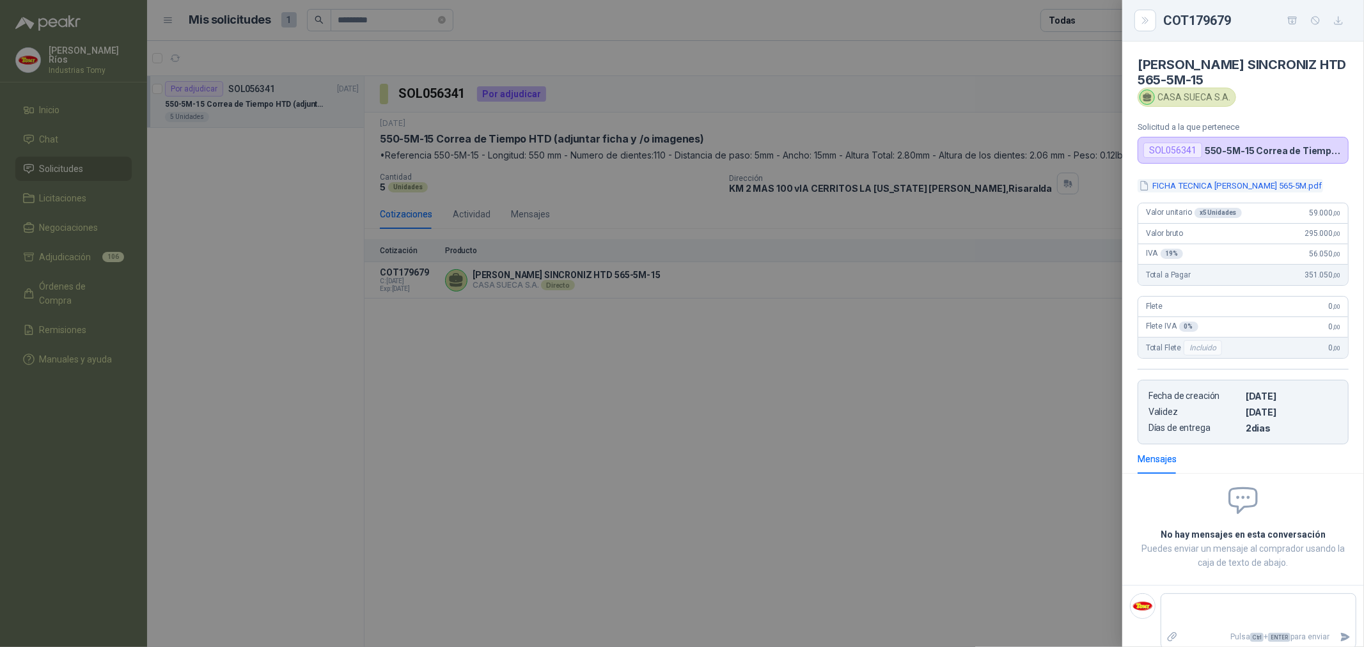
click at [1238, 188] on button "FICHA TECNICA [PERSON_NAME] 565-5M.pdf" at bounding box center [1229, 185] width 185 height 13
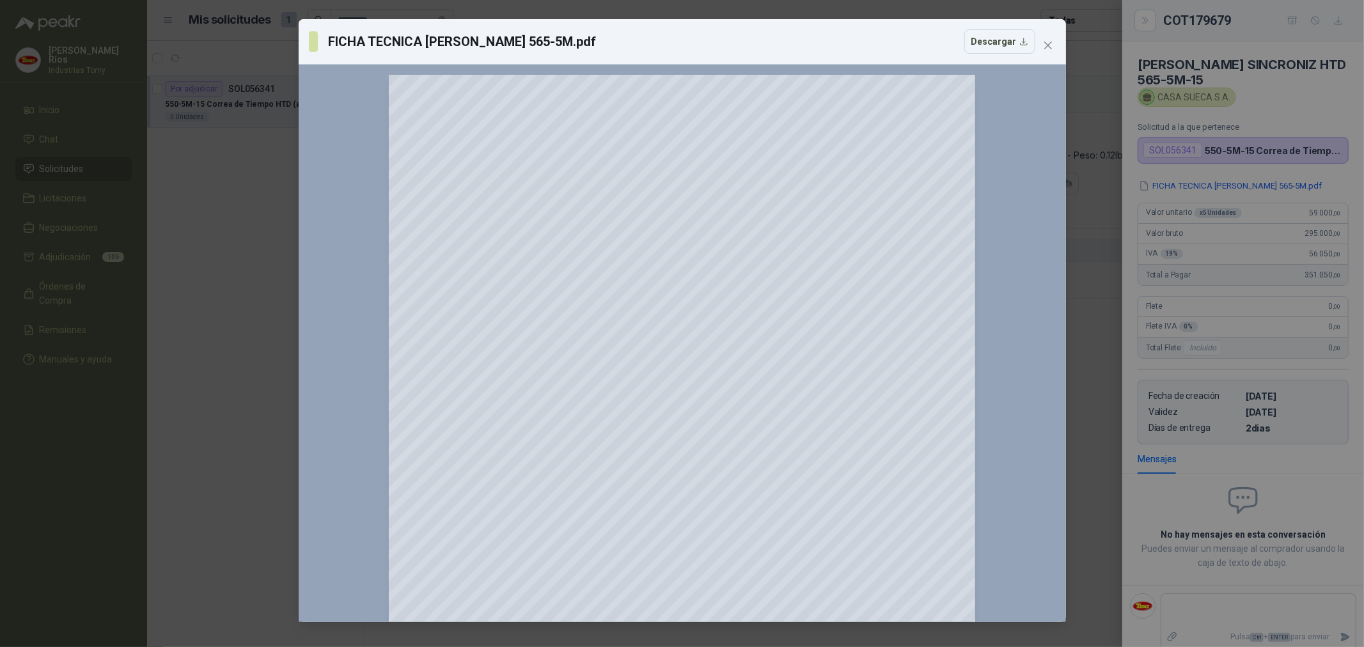
drag, startPoint x: 1049, startPoint y: 43, endPoint x: 1000, endPoint y: 219, distance: 182.4
click at [1049, 43] on icon "close" at bounding box center [1048, 45] width 10 height 10
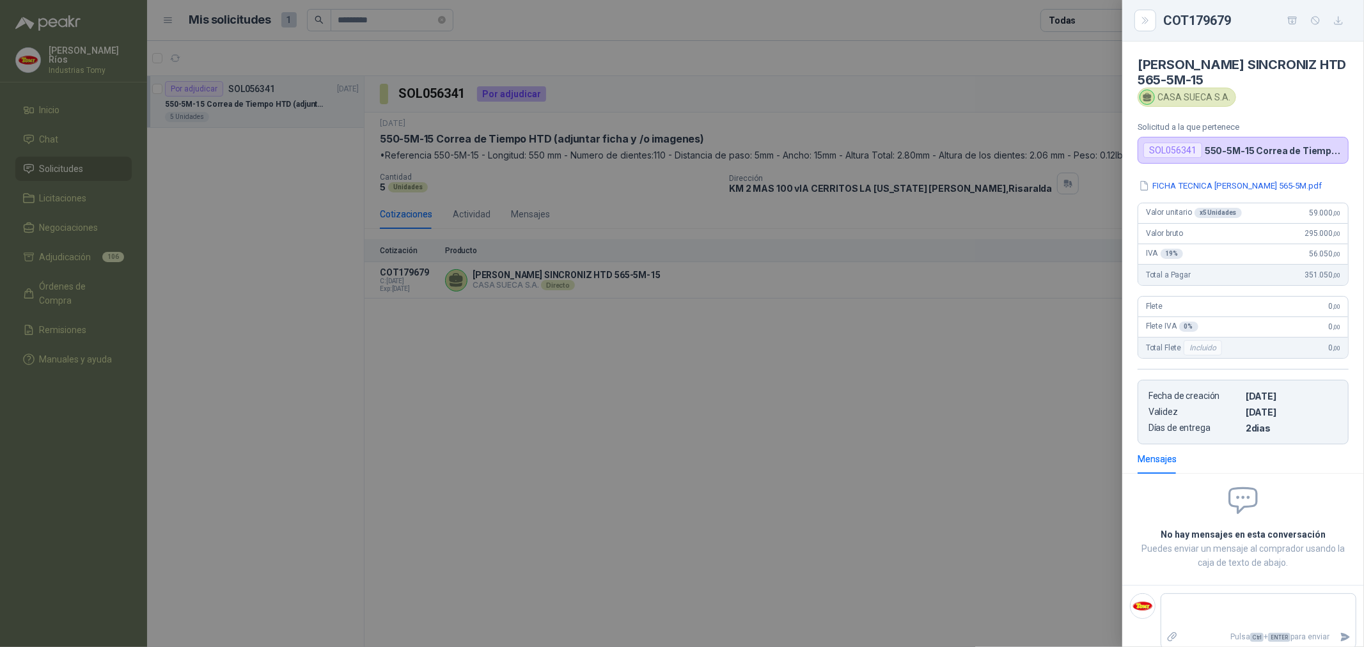
click at [733, 386] on div at bounding box center [682, 323] width 1364 height 647
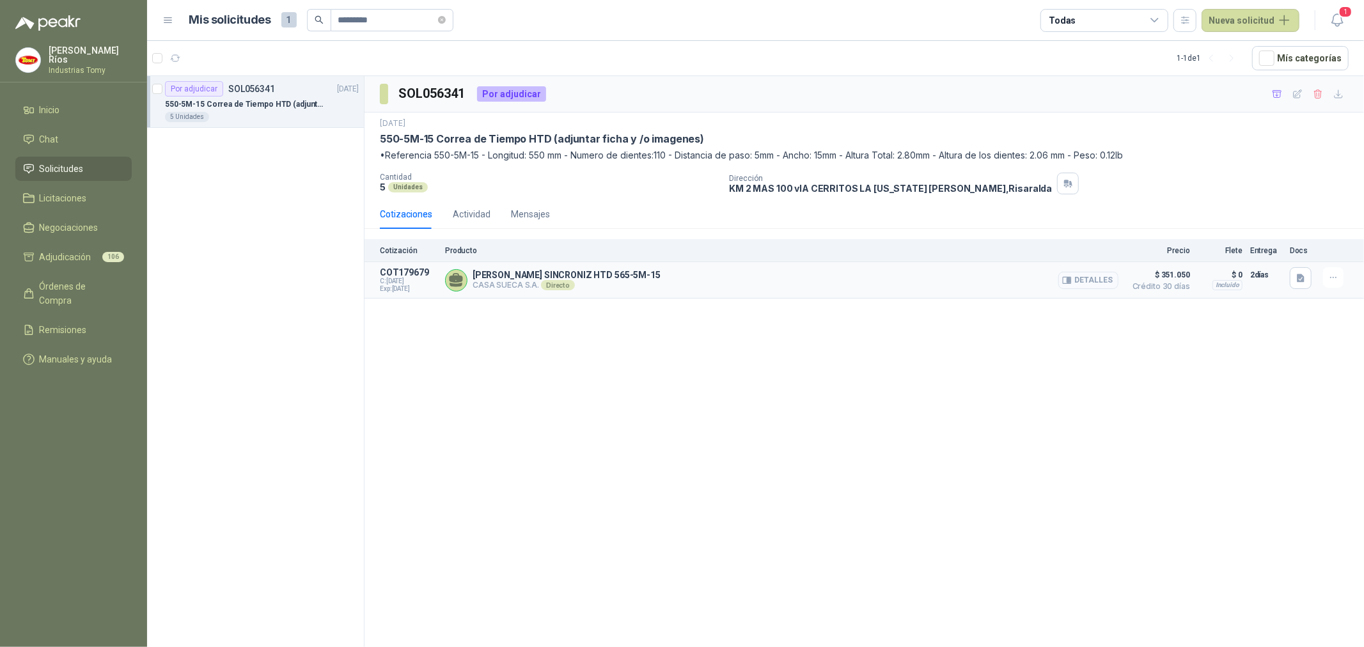
click at [1086, 279] on button "Detalles" at bounding box center [1088, 280] width 60 height 17
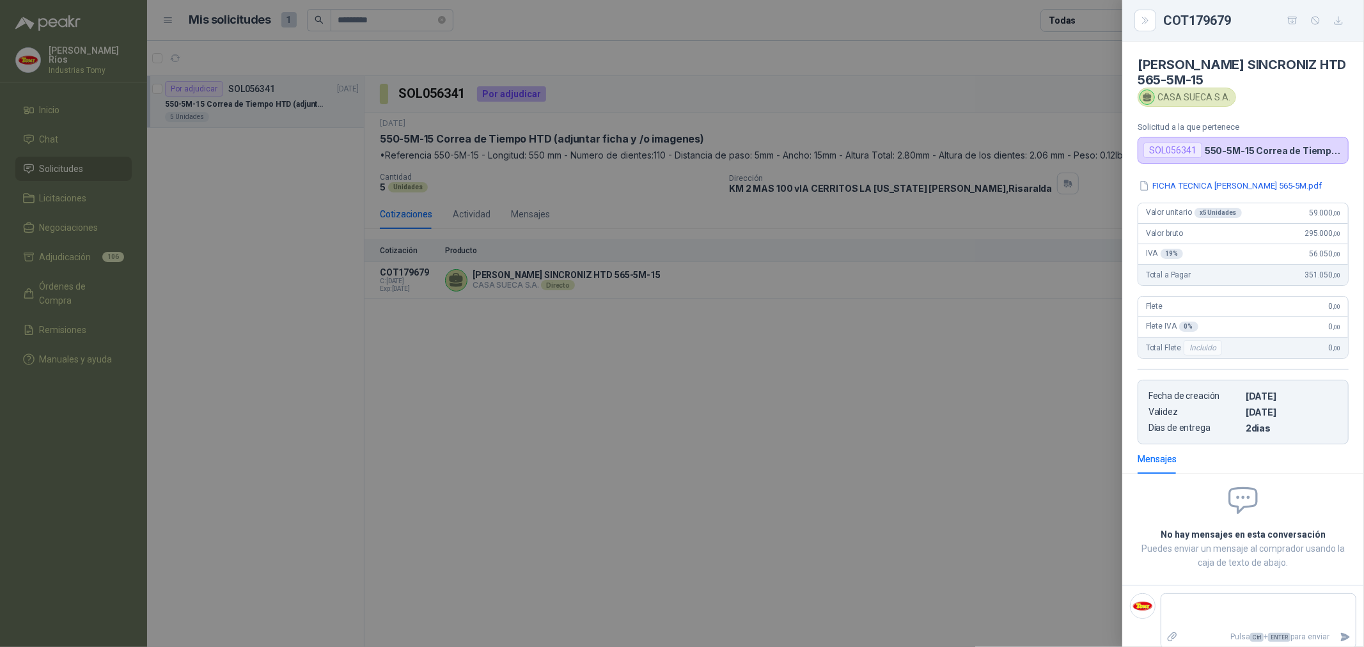
drag, startPoint x: 552, startPoint y: 321, endPoint x: 476, endPoint y: 228, distance: 119.9
click at [552, 320] on div at bounding box center [682, 323] width 1364 height 647
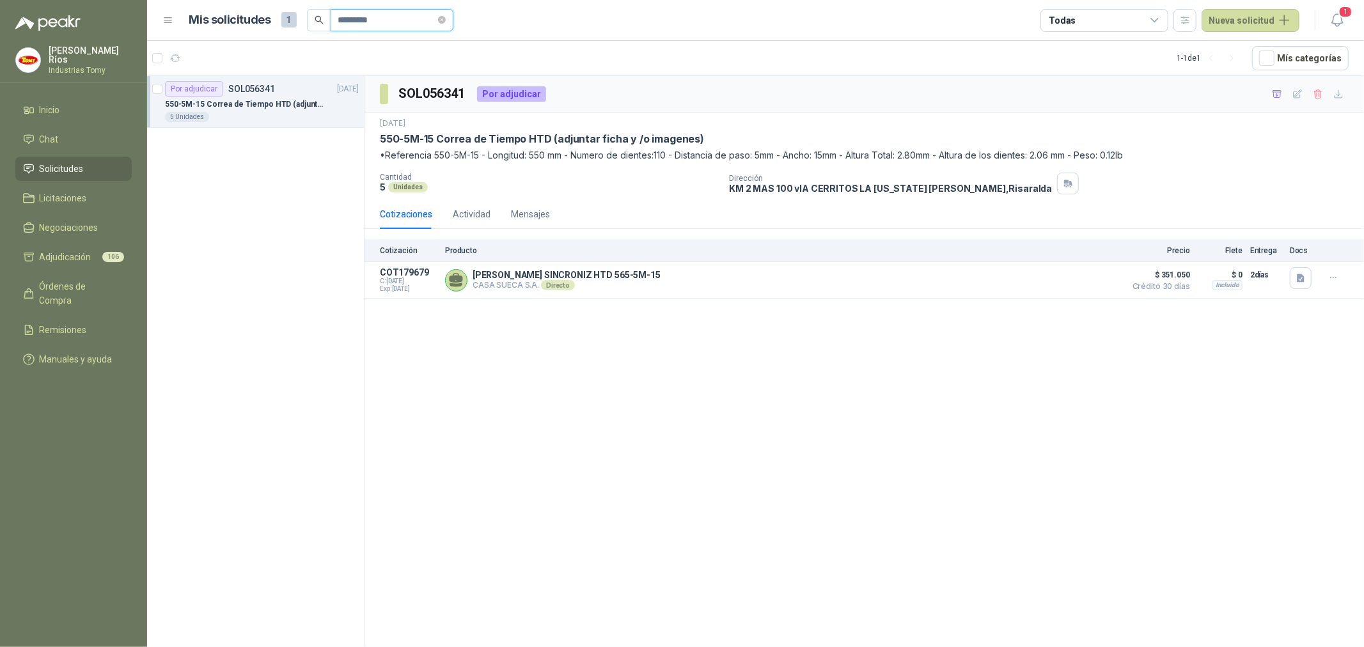
drag, startPoint x: 386, startPoint y: 19, endPoint x: 299, endPoint y: 21, distance: 87.6
click at [299, 21] on div "Mis solicitudes 1 *********" at bounding box center [321, 20] width 264 height 23
paste input "**********"
type input "**********"
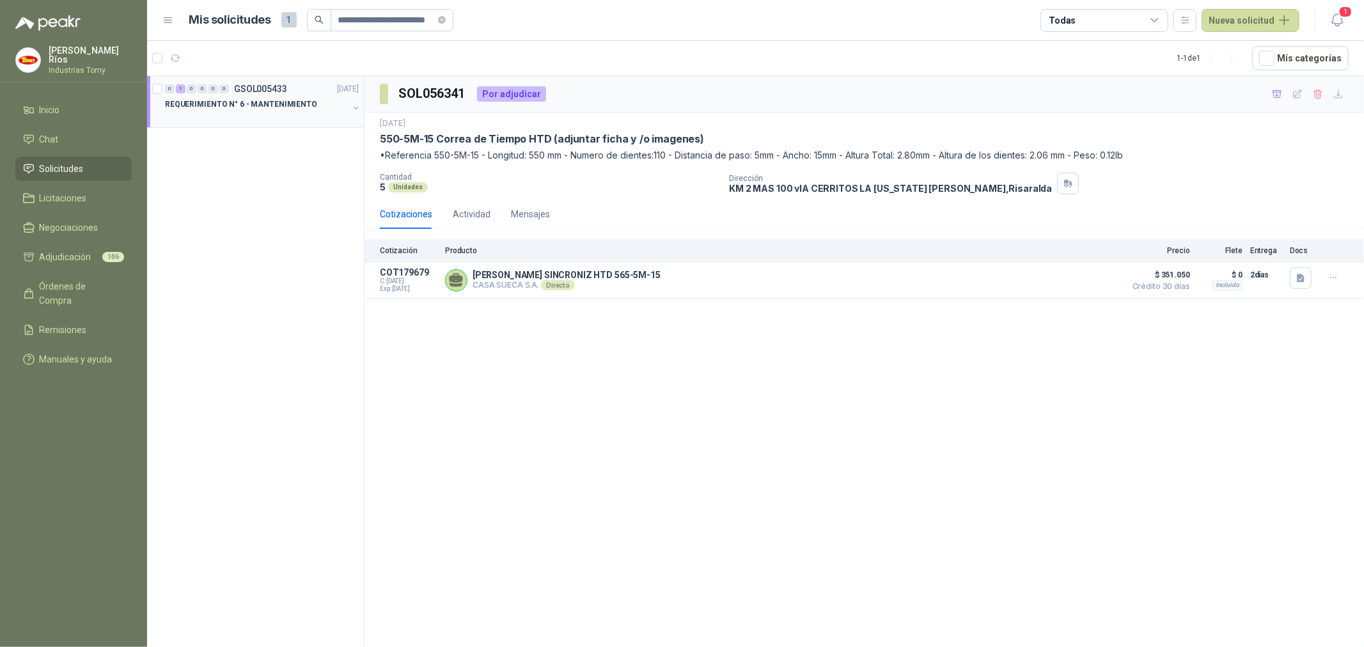
click at [351, 110] on button "button" at bounding box center [356, 108] width 10 height 10
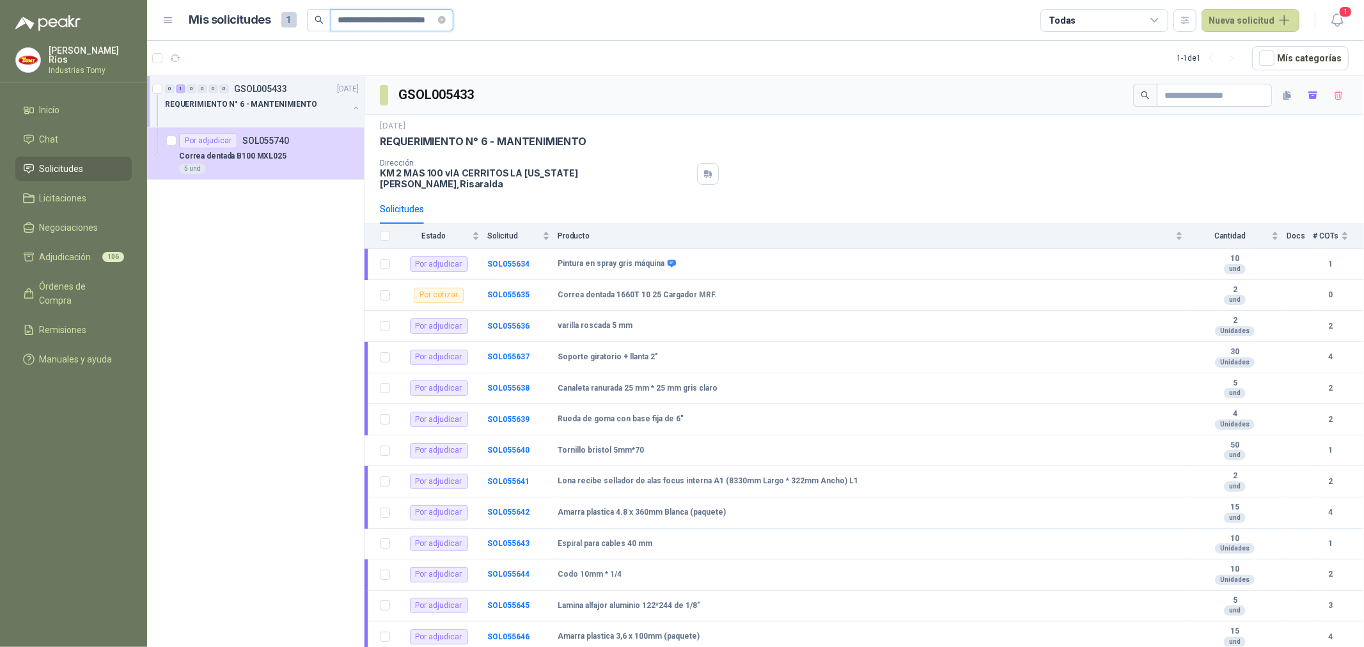
click at [407, 12] on input "**********" at bounding box center [386, 21] width 97 height 22
click at [1219, 88] on input "text" at bounding box center [1209, 95] width 90 height 22
paste input "**********"
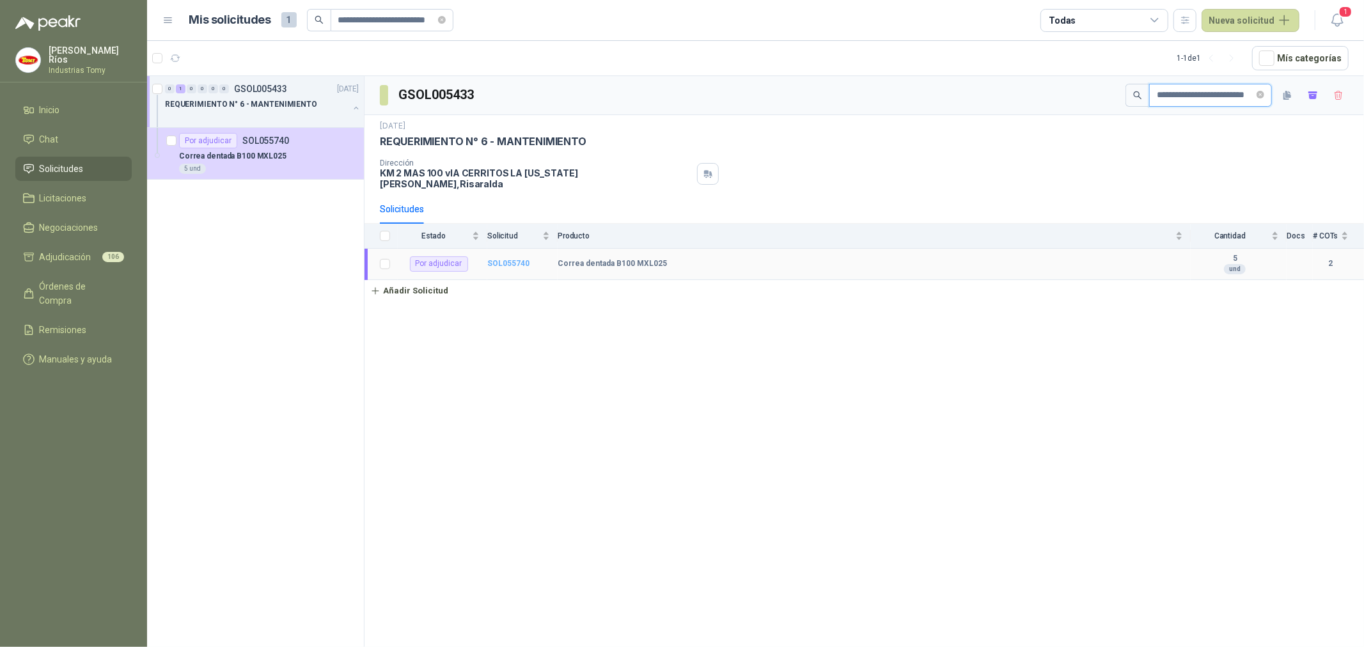
type input "**********"
click at [505, 259] on b "SOL055740" at bounding box center [508, 263] width 42 height 9
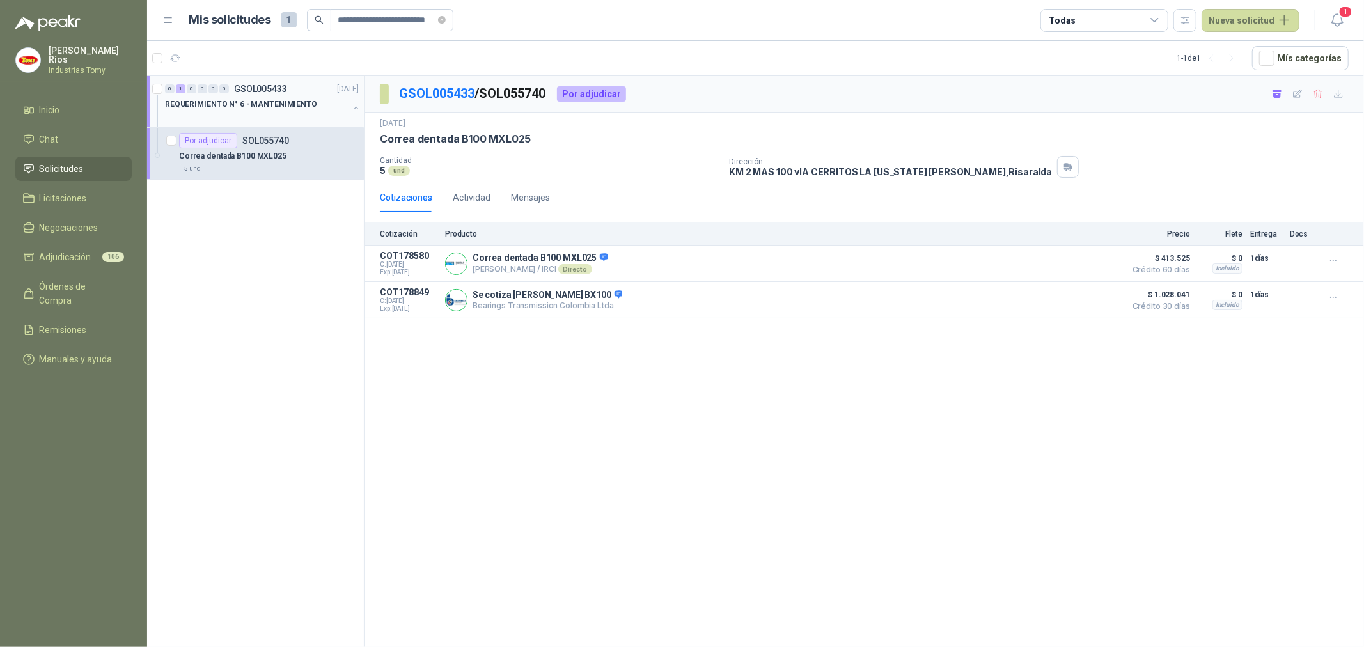
click at [275, 91] on p "GSOL005433" at bounding box center [260, 88] width 53 height 9
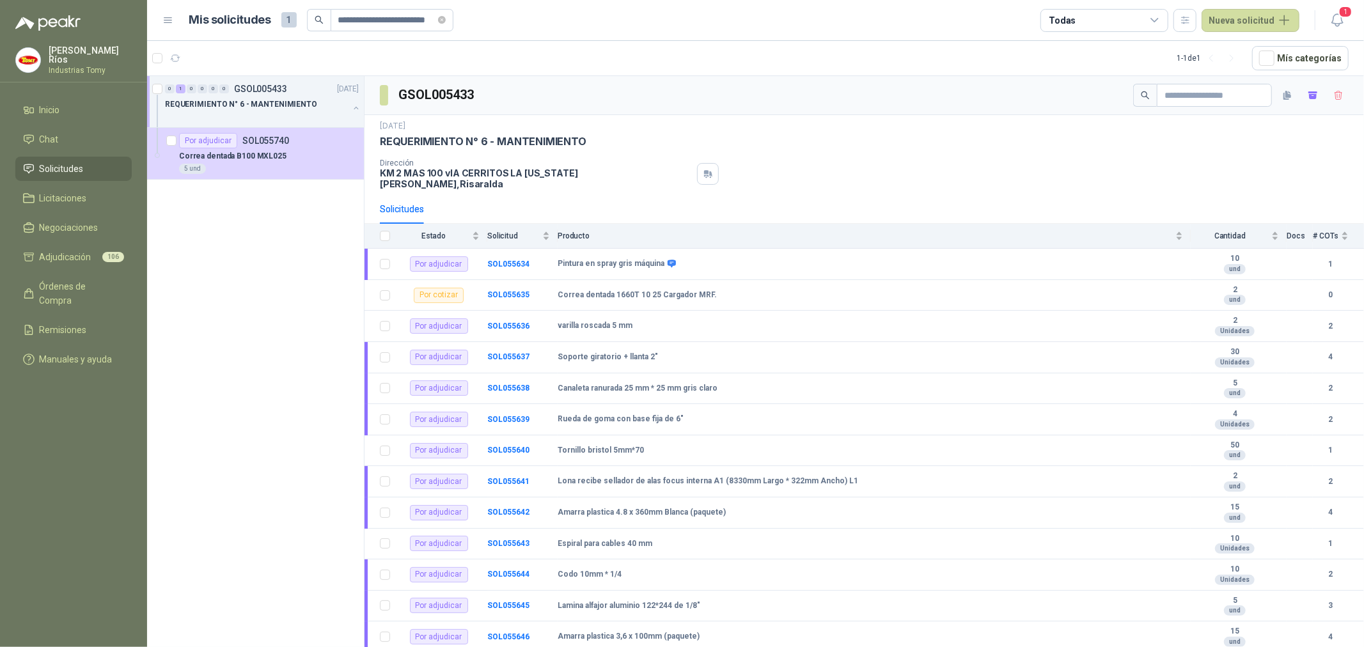
click at [84, 168] on li "Solicitudes" at bounding box center [73, 169] width 101 height 14
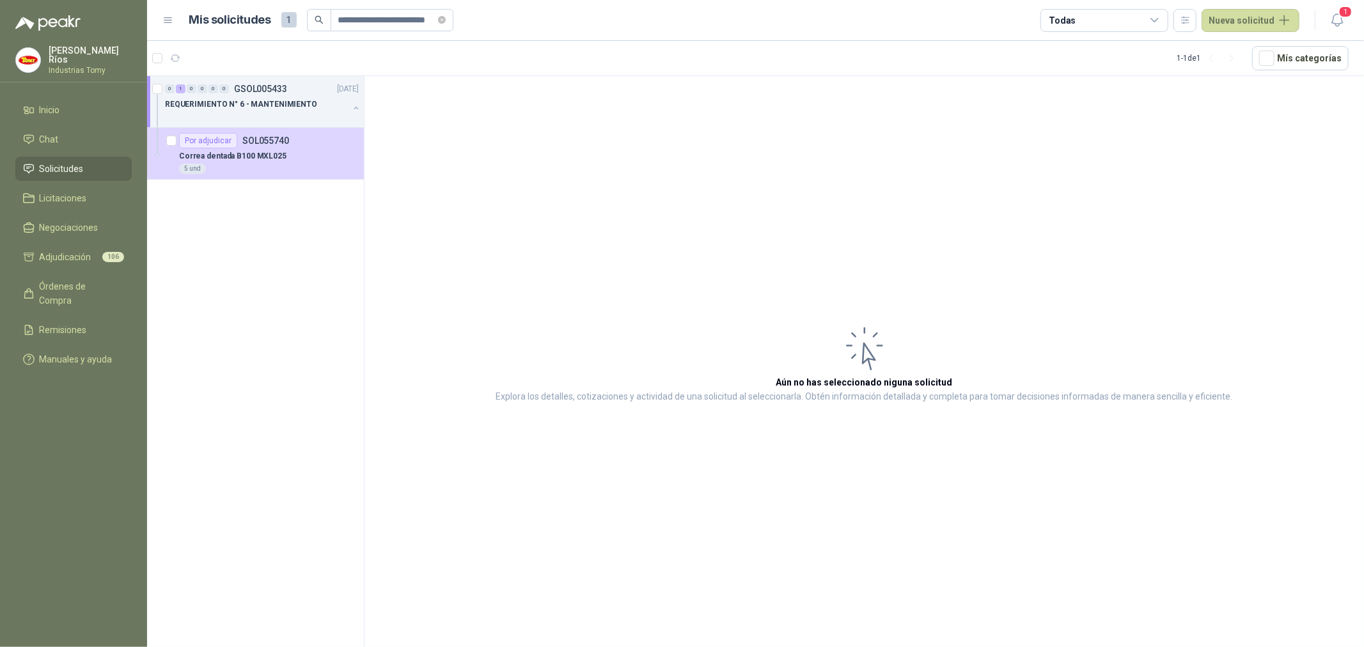
click at [84, 168] on li "Solicitudes" at bounding box center [73, 169] width 101 height 14
click at [355, 105] on button "button" at bounding box center [356, 108] width 10 height 10
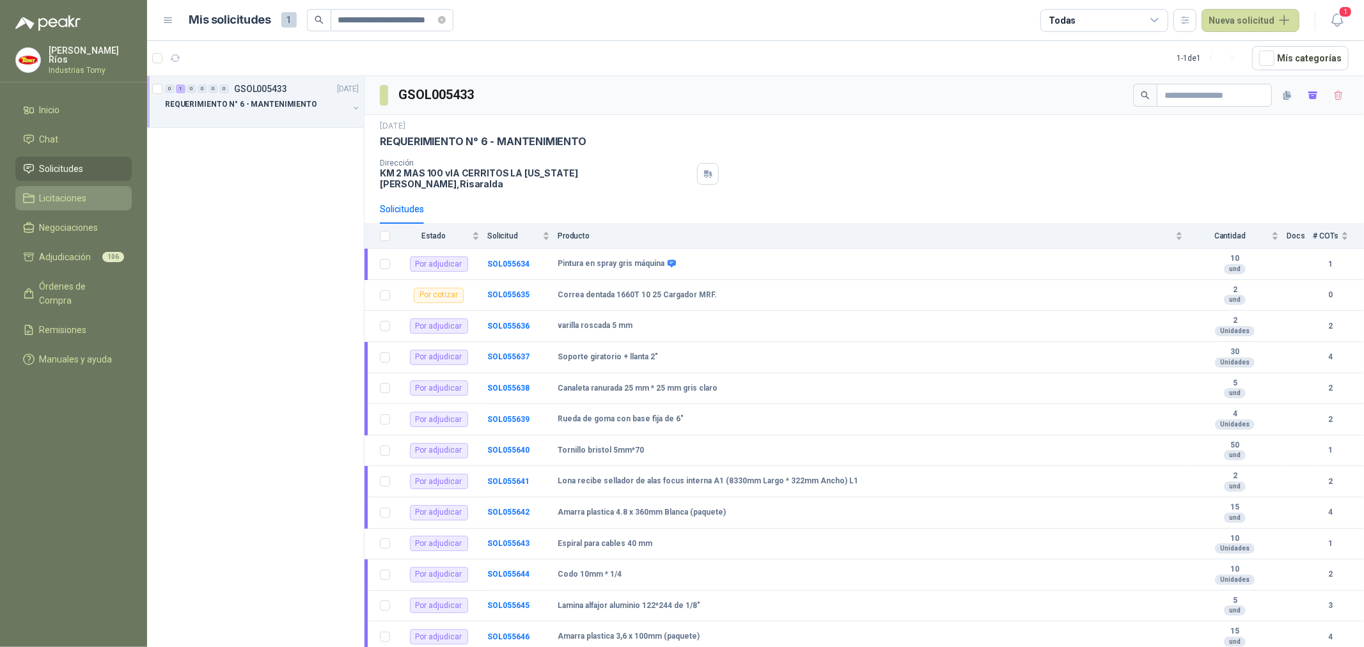
click at [56, 196] on span "Licitaciones" at bounding box center [63, 198] width 47 height 14
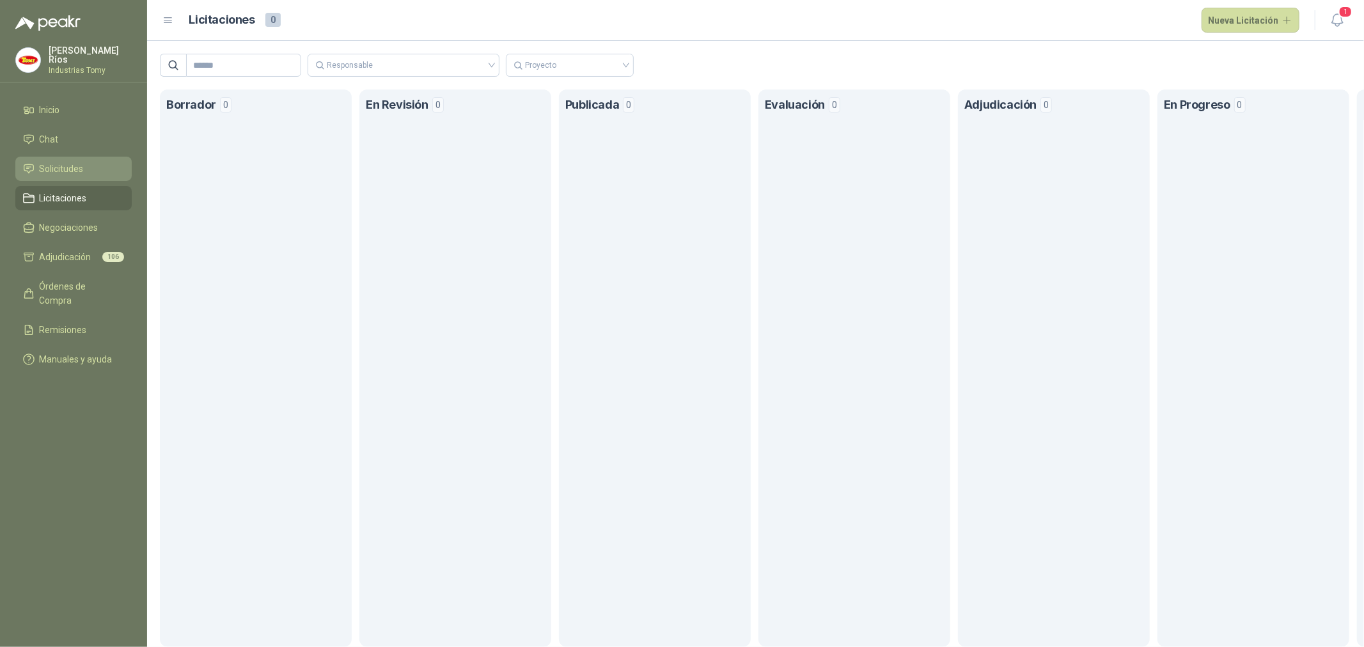
click at [107, 164] on li "Solicitudes" at bounding box center [73, 169] width 101 height 14
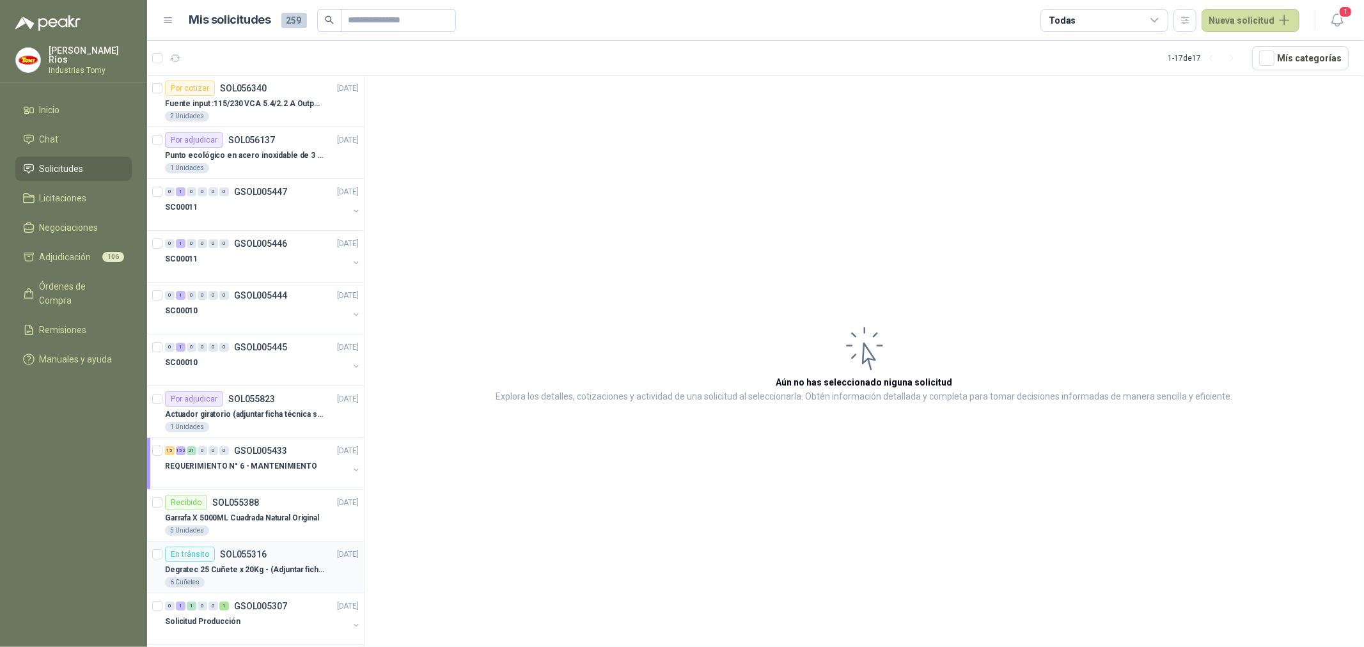
scroll to position [142, 0]
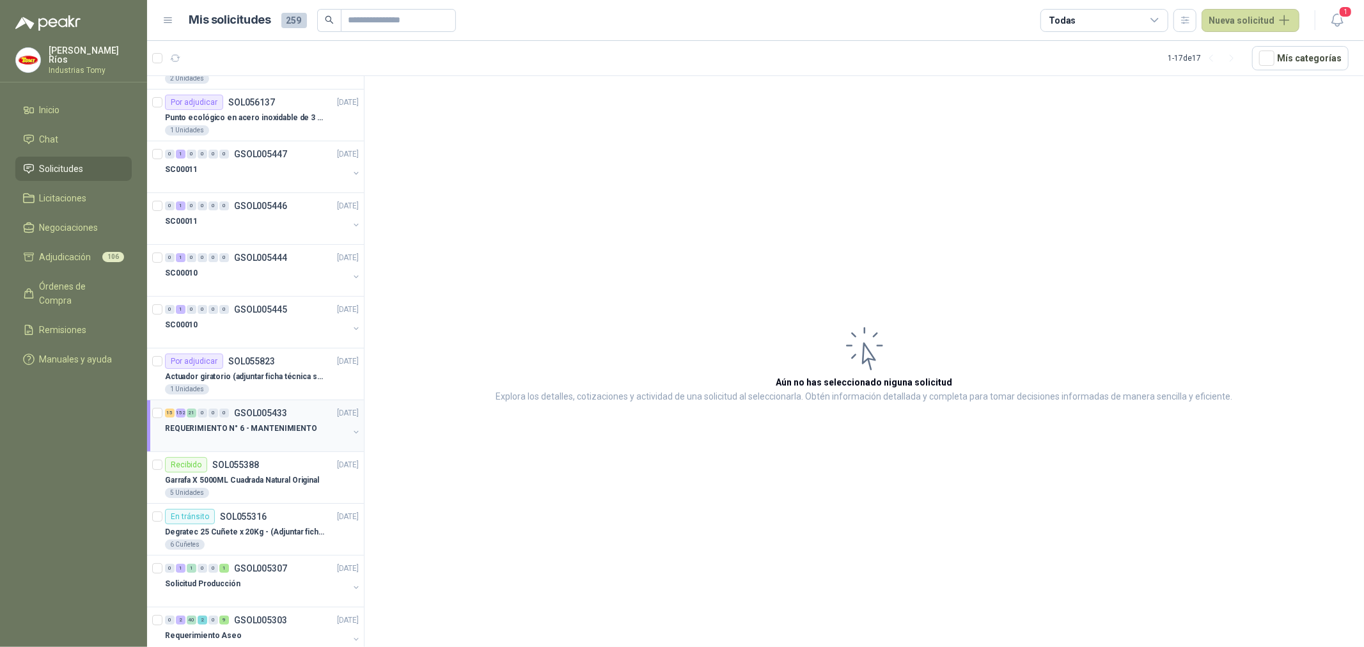
click at [331, 428] on div "REQUERIMIENTO N° 6 - MANTENIMIENTO" at bounding box center [256, 428] width 183 height 15
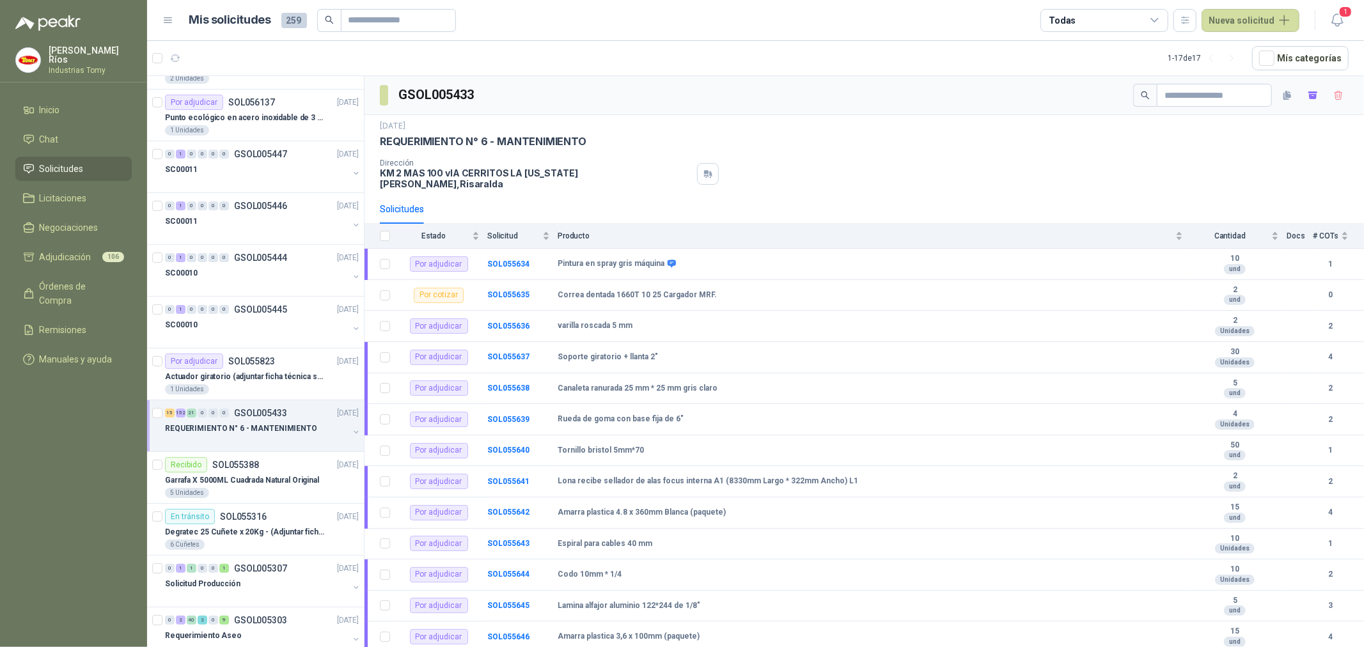
click at [753, 174] on div "Dirección KM 2 MAS 100 vIA CERRITOS LA [US_STATE][PERSON_NAME] , [GEOGRAPHIC_DA…" at bounding box center [864, 174] width 969 height 31
click at [1182, 90] on input "text" at bounding box center [1209, 95] width 90 height 22
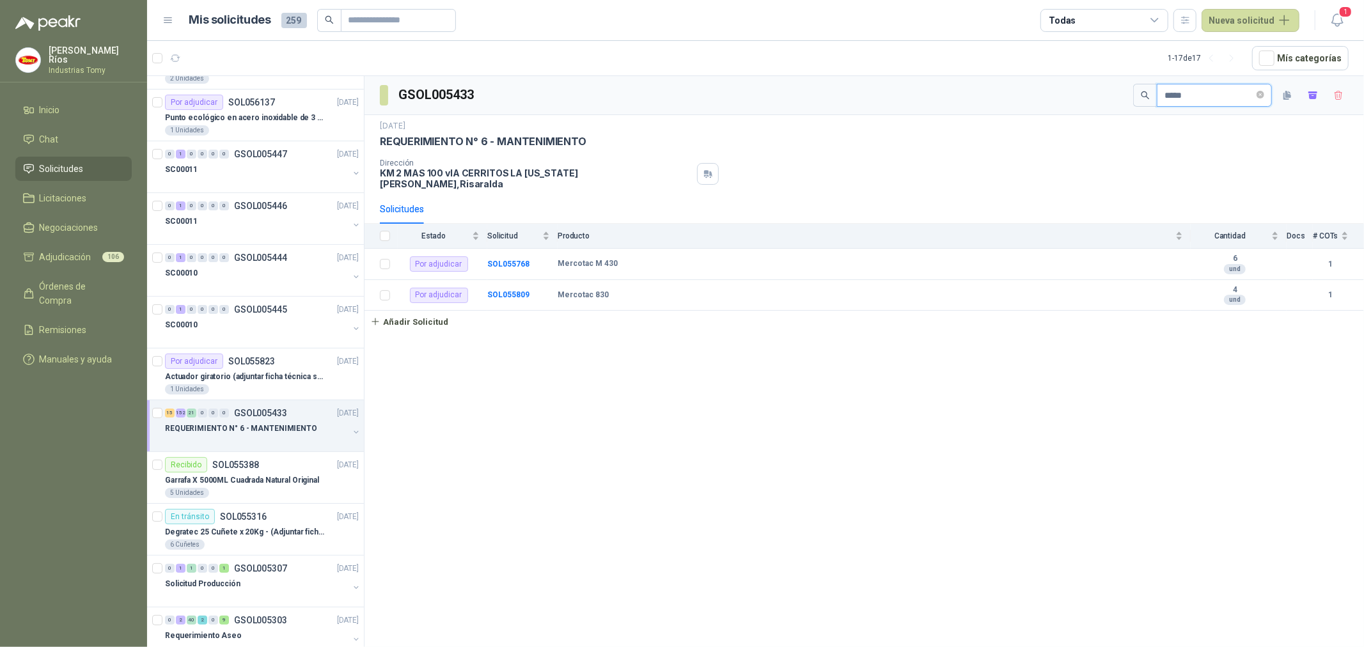
type input "*****"
click at [644, 403] on div "GSOL005433 ***** [DATE] REQUERIMIENTO N° 6 - MANTENIMIENTO Dirección KM 2 MAS 1…" at bounding box center [863, 363] width 999 height 575
click at [387, 21] on input "text" at bounding box center [393, 21] width 90 height 22
paste input "**********"
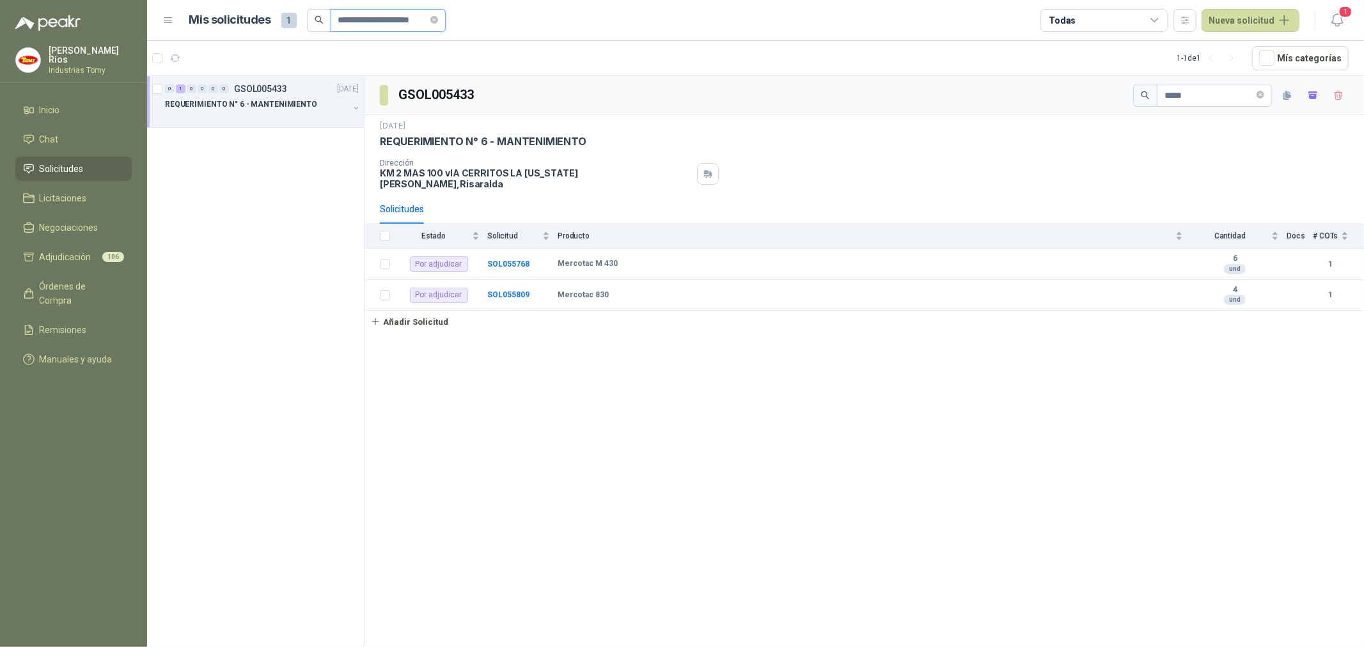
type input "**********"
click at [285, 106] on p "REQUERIMIENTO N° 6 - MANTENIMIENTO" at bounding box center [241, 104] width 152 height 12
click at [523, 260] on b "SOL055768" at bounding box center [508, 264] width 42 height 9
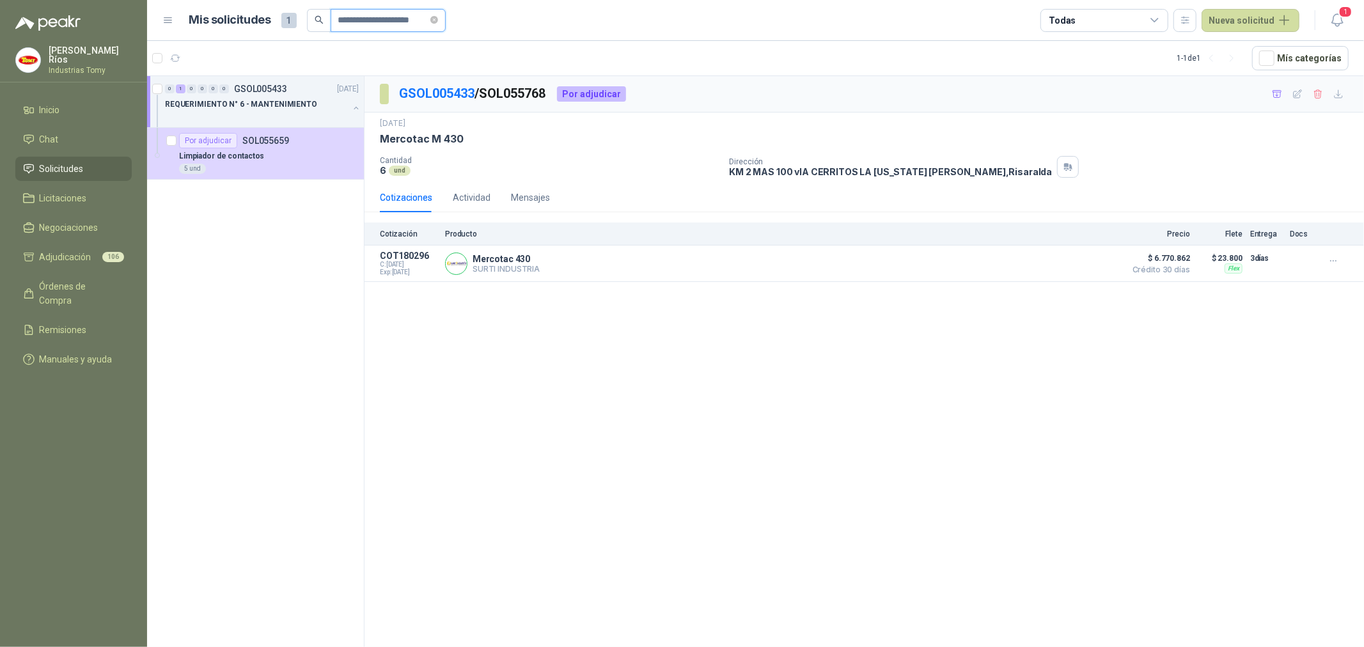
click at [428, 19] on input "**********" at bounding box center [383, 21] width 90 height 22
click at [224, 157] on p "Limpiador de contactos" at bounding box center [221, 156] width 85 height 12
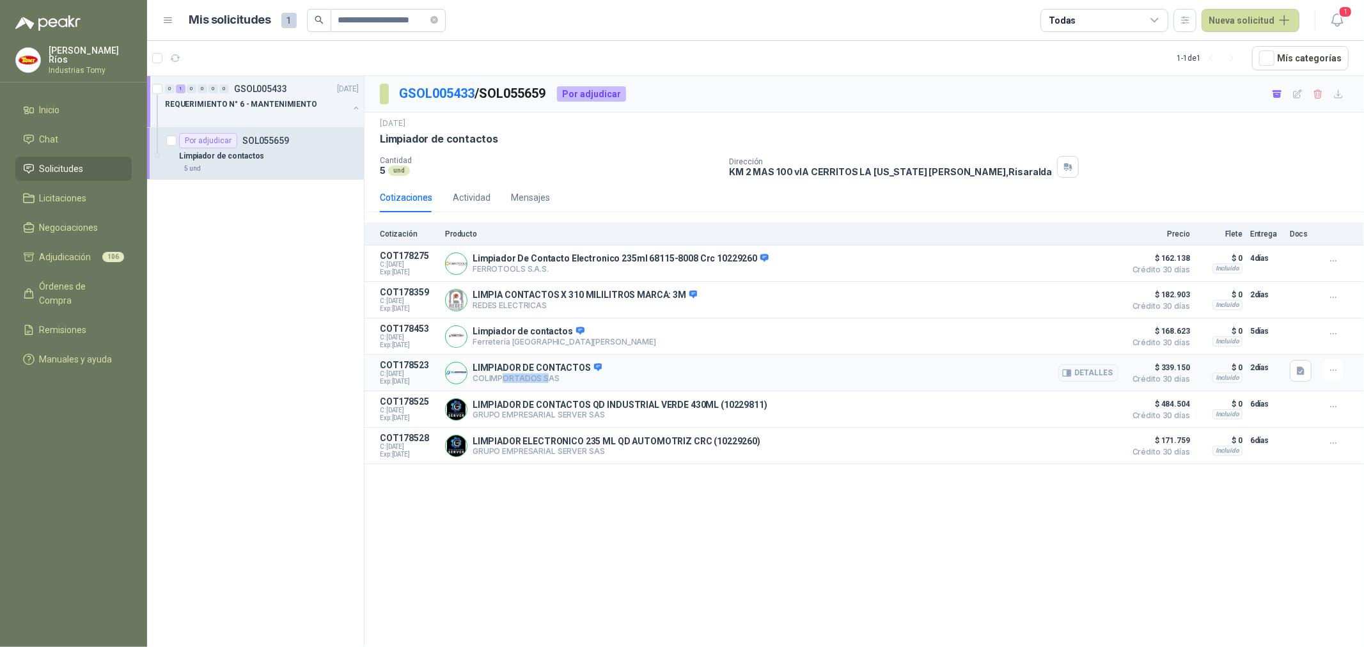
drag, startPoint x: 501, startPoint y: 380, endPoint x: 545, endPoint y: 377, distance: 44.2
click at [545, 377] on p "COLIMPORTADOS SAS" at bounding box center [536, 378] width 129 height 10
drag, startPoint x: 518, startPoint y: 347, endPoint x: 496, endPoint y: 340, distance: 23.3
click at [496, 340] on p "Ferretería [GEOGRAPHIC_DATA][PERSON_NAME]" at bounding box center [563, 342] width 183 height 10
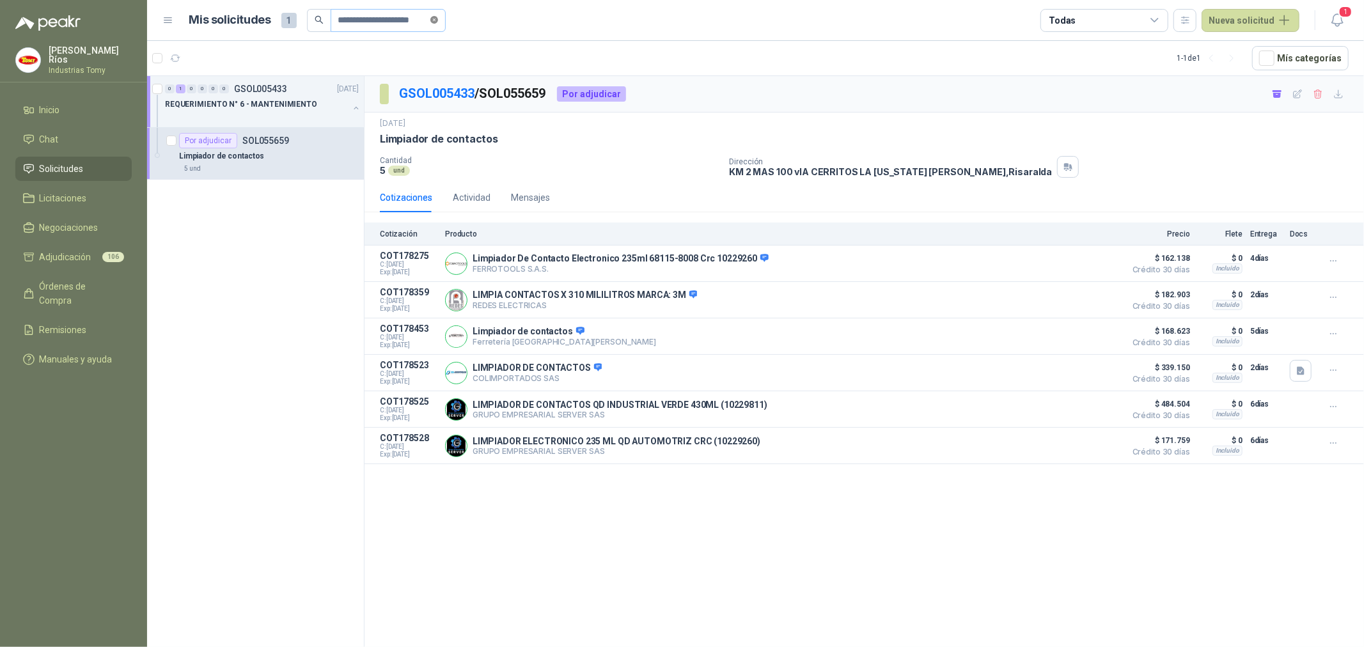
drag, startPoint x: 443, startPoint y: 15, endPoint x: 422, endPoint y: 23, distance: 22.5
click at [438, 16] on icon "close-circle" at bounding box center [434, 20] width 8 height 8
click at [402, 22] on input "text" at bounding box center [383, 21] width 90 height 22
paste input "**********"
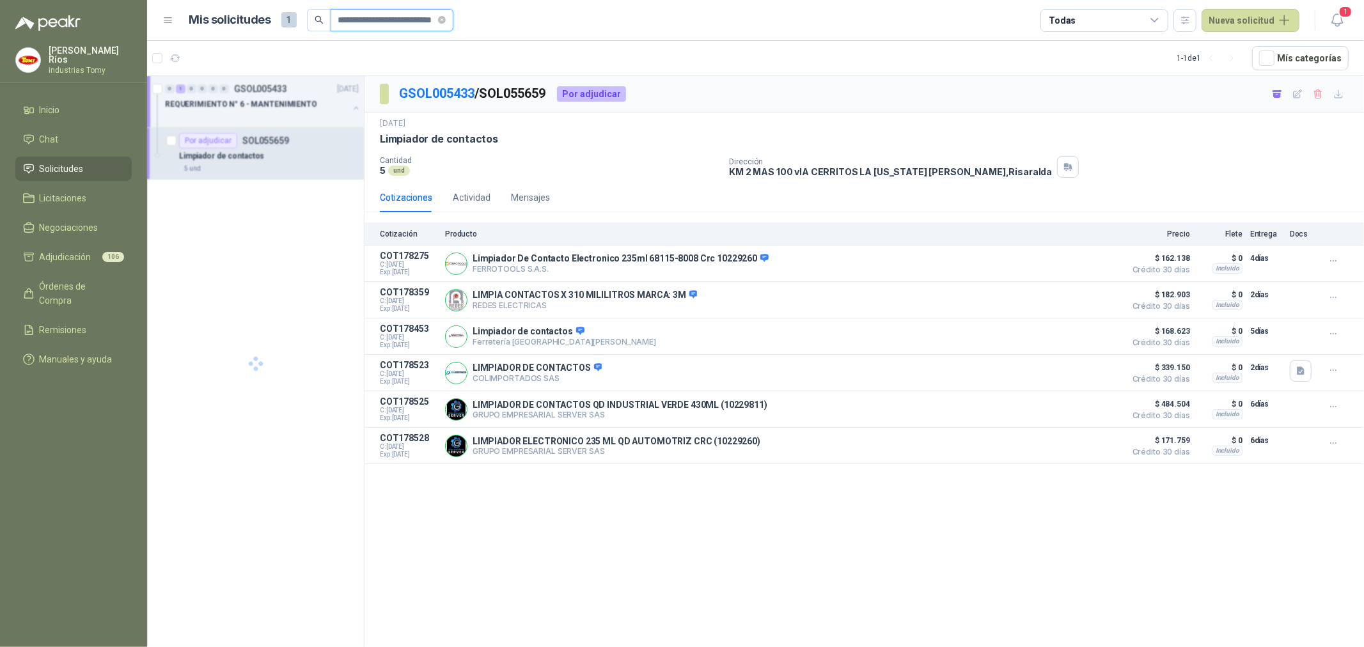
type input "**********"
click at [254, 159] on p "Soporte giratorio + llanta 6"" at bounding box center [228, 156] width 98 height 12
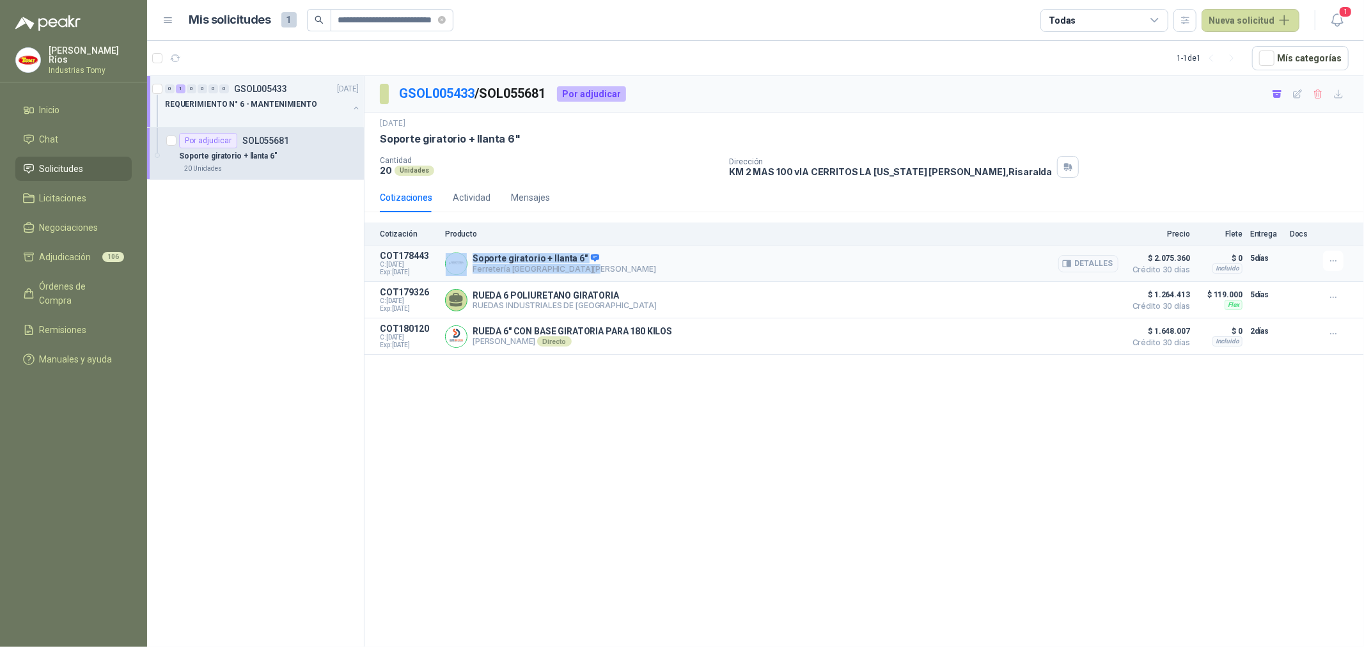
drag, startPoint x: 570, startPoint y: 266, endPoint x: 462, endPoint y: 274, distance: 108.3
click at [462, 274] on div "Soporte giratorio + llanta 6" Ferretería [GEOGRAPHIC_DATA][PERSON_NAME]" at bounding box center [781, 264] width 673 height 26
drag, startPoint x: 499, startPoint y: 308, endPoint x: 628, endPoint y: 304, distance: 129.8
click at [628, 304] on div "RUEDA 6 POLIURETANO GIRATORIA RUEDAS INDUSTRIALES DE [GEOGRAPHIC_DATA] Detalles" at bounding box center [781, 300] width 673 height 26
drag, startPoint x: 487, startPoint y: 341, endPoint x: 623, endPoint y: 348, distance: 135.8
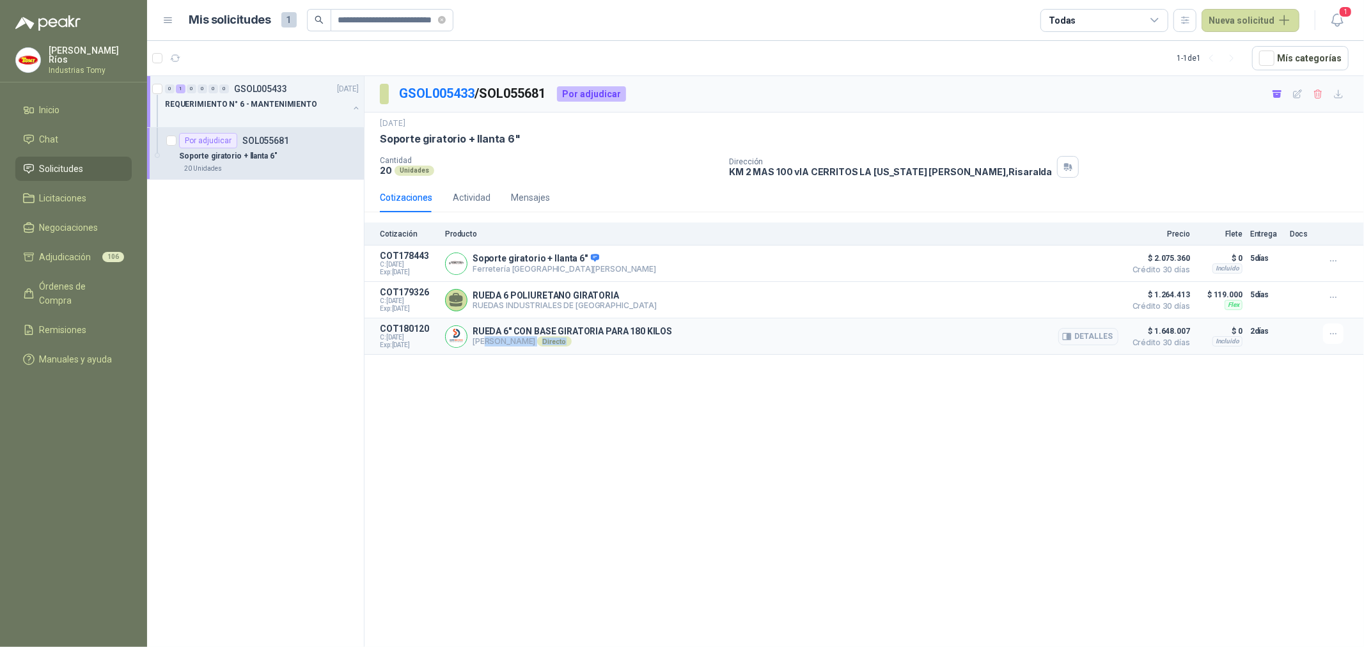
click at [618, 345] on p "[PERSON_NAME] Directo" at bounding box center [571, 341] width 199 height 10
click at [669, 439] on div "GSOL005433 / SOL055681 Por adjudicar [DATE] Soporte giratorio + llanta 6" Cant…" at bounding box center [863, 363] width 999 height 575
click at [1100, 337] on button "Detalles" at bounding box center [1088, 336] width 60 height 17
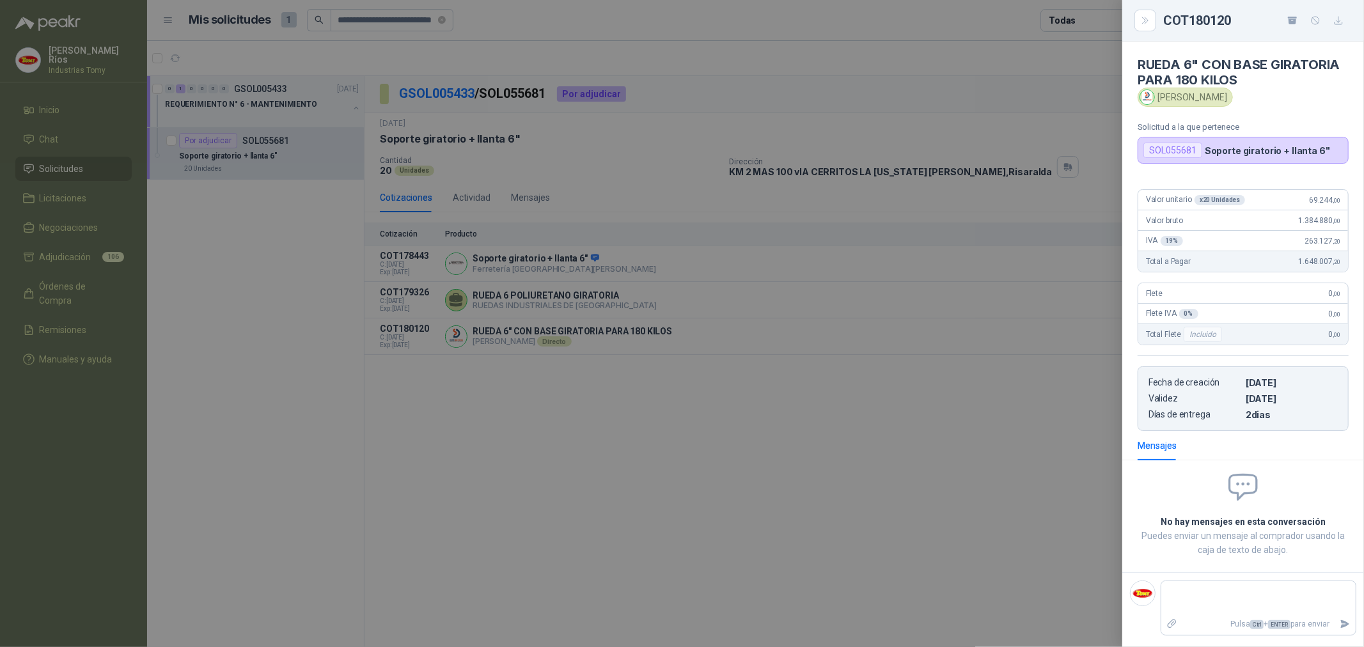
click at [875, 449] on div at bounding box center [682, 323] width 1364 height 647
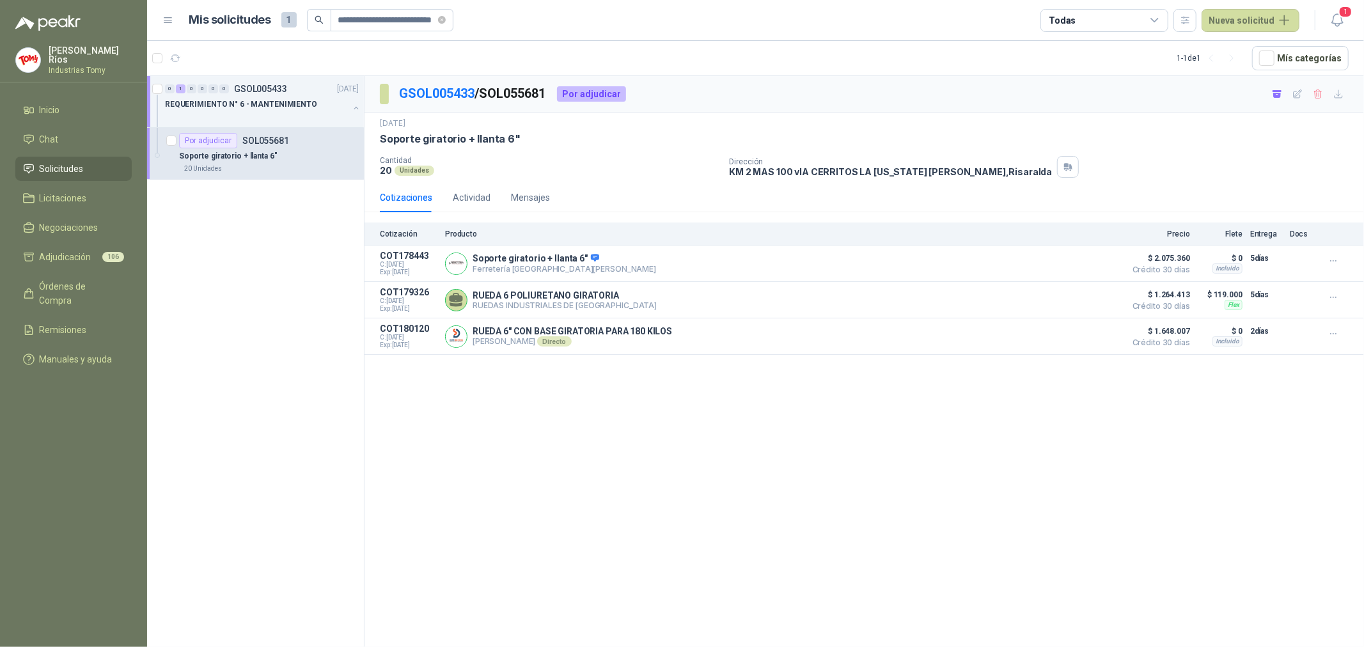
click at [63, 163] on span "Solicitudes" at bounding box center [62, 169] width 44 height 14
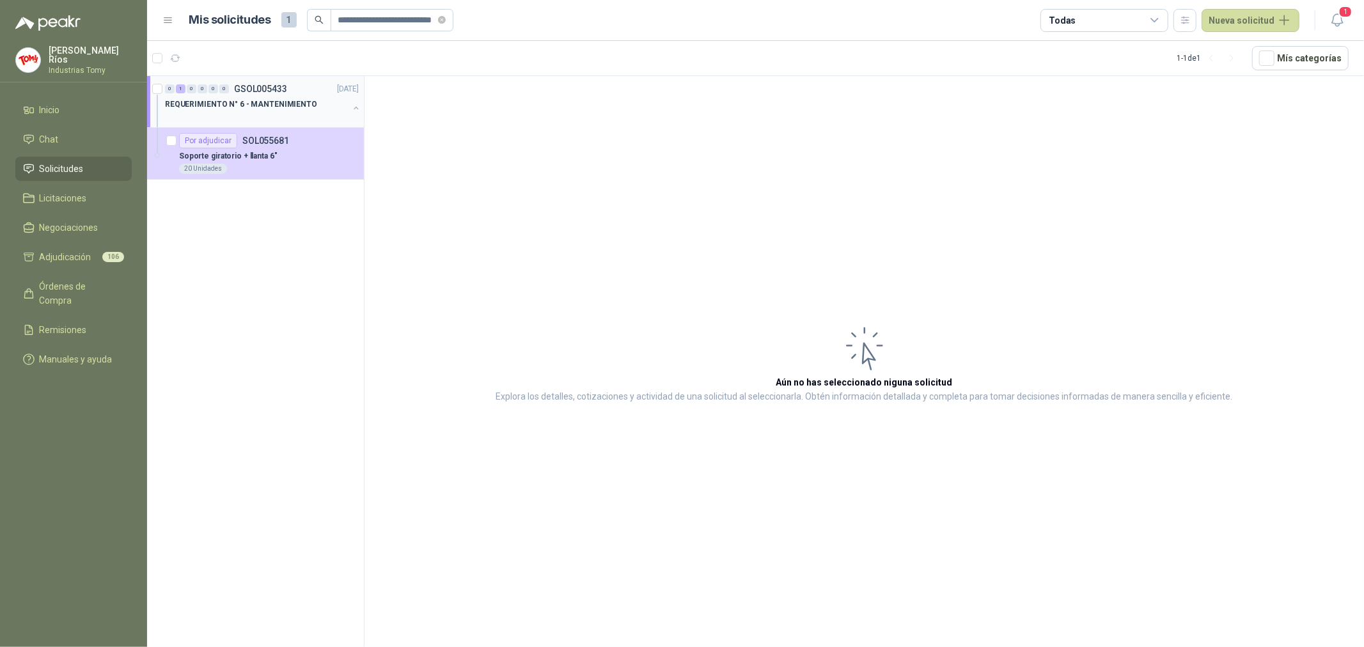
click at [254, 103] on p "REQUERIMIENTO N° 6 - MANTENIMIENTO" at bounding box center [241, 104] width 152 height 12
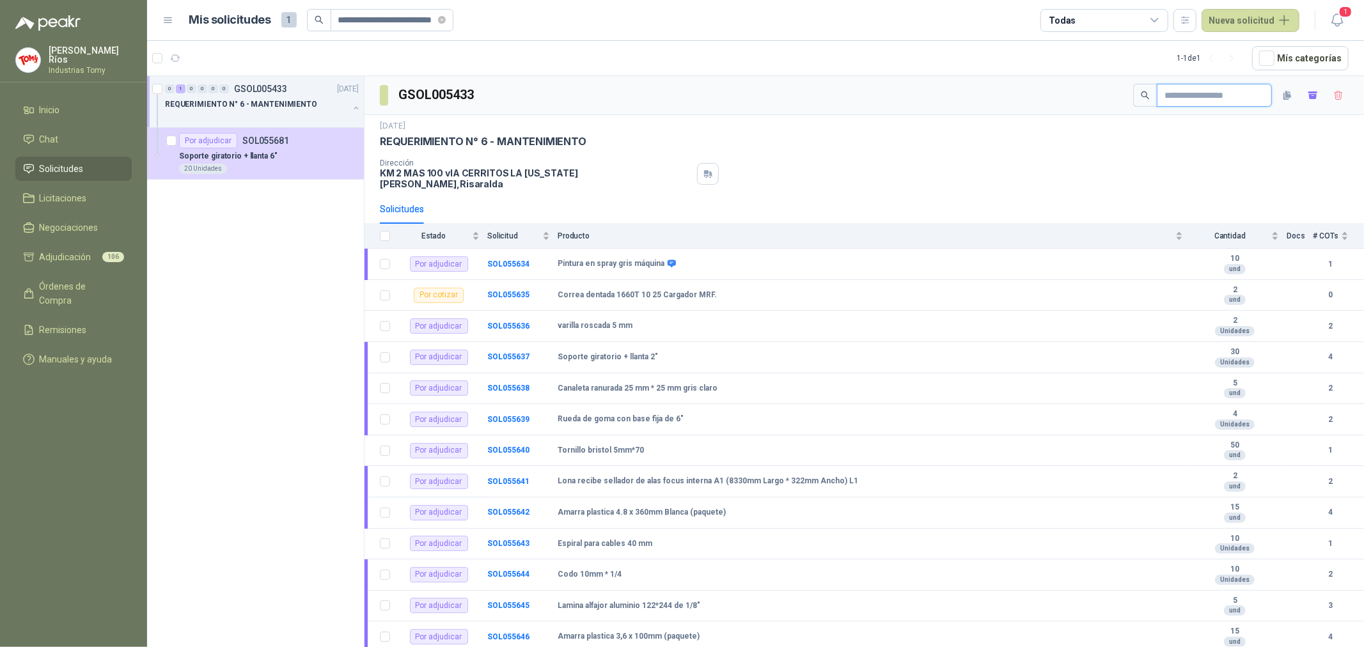
click at [1218, 96] on input "text" at bounding box center [1209, 95] width 90 height 22
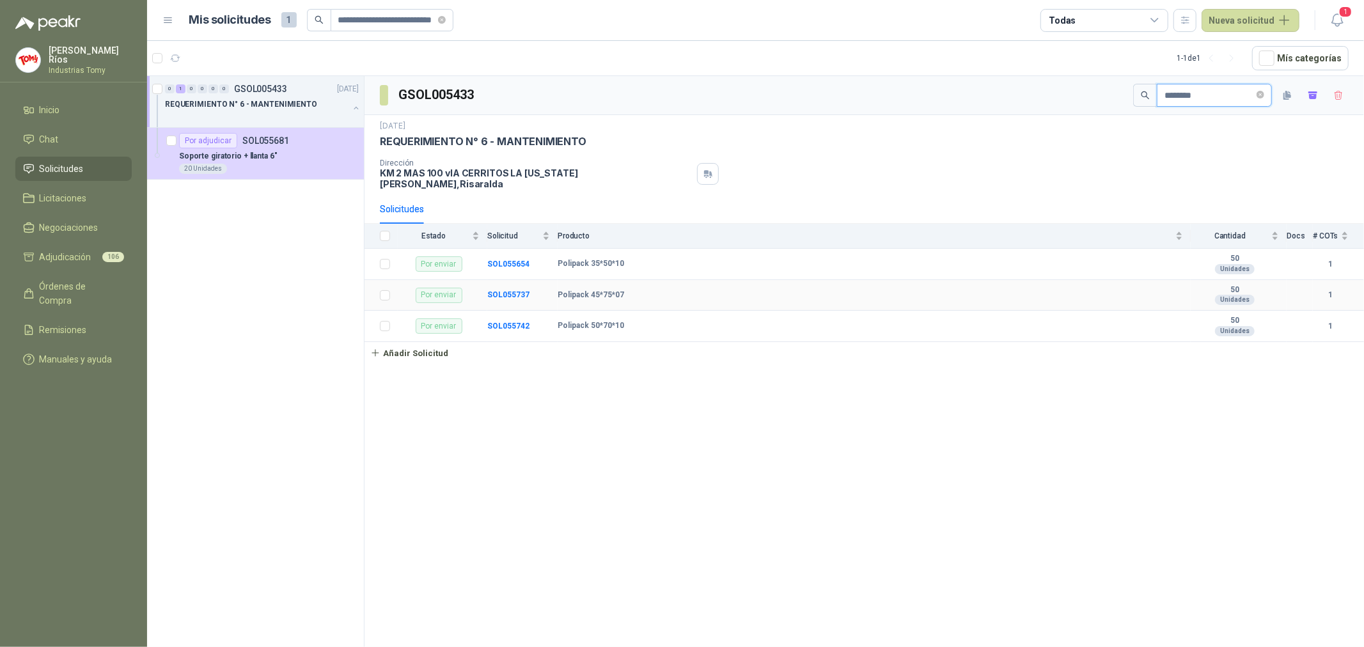
type input "********"
click at [585, 290] on b "Polipack 45*75*07" at bounding box center [591, 295] width 66 height 10
click at [512, 290] on b "SOL055737" at bounding box center [508, 294] width 42 height 9
